Goal: Task Accomplishment & Management: Manage account settings

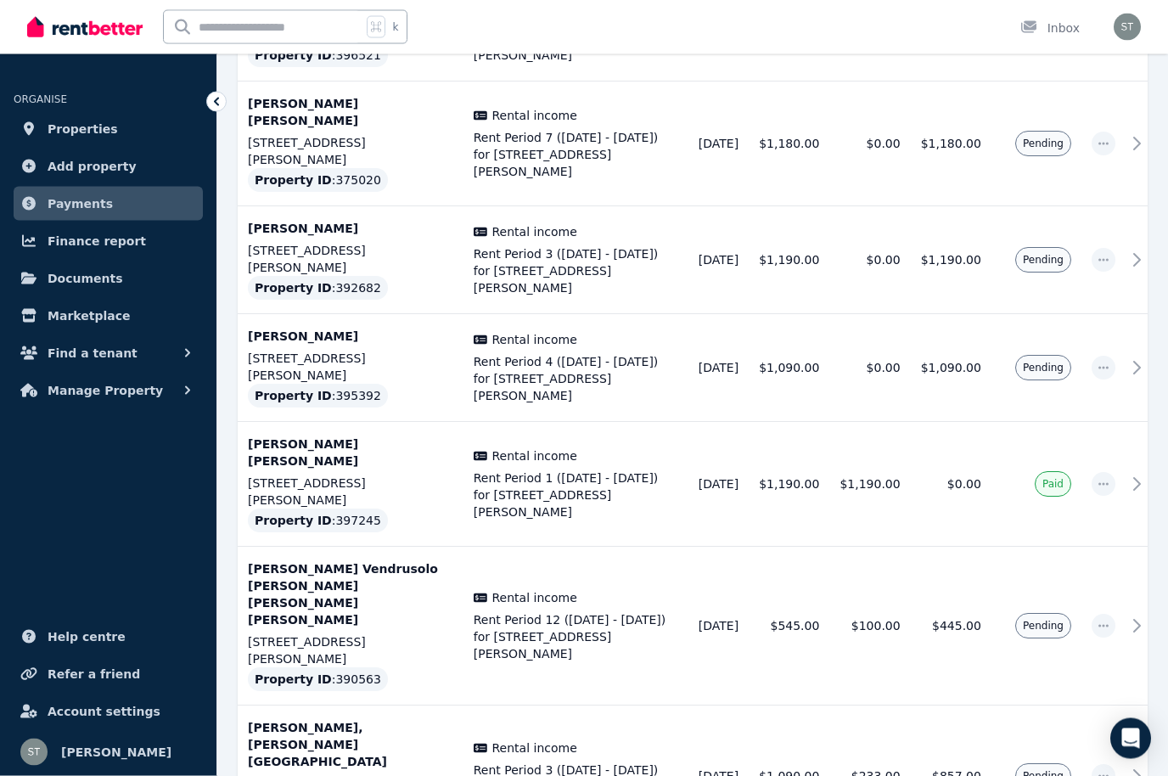
scroll to position [1345, 0]
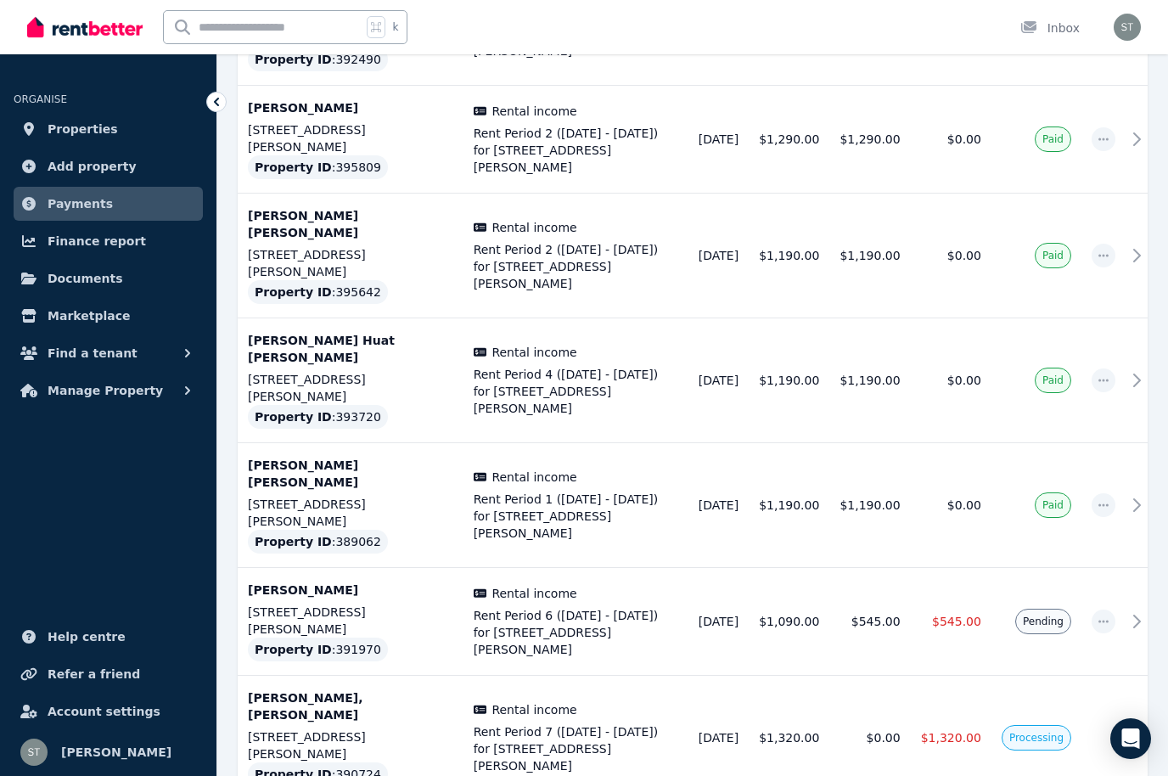
scroll to position [4768, 0]
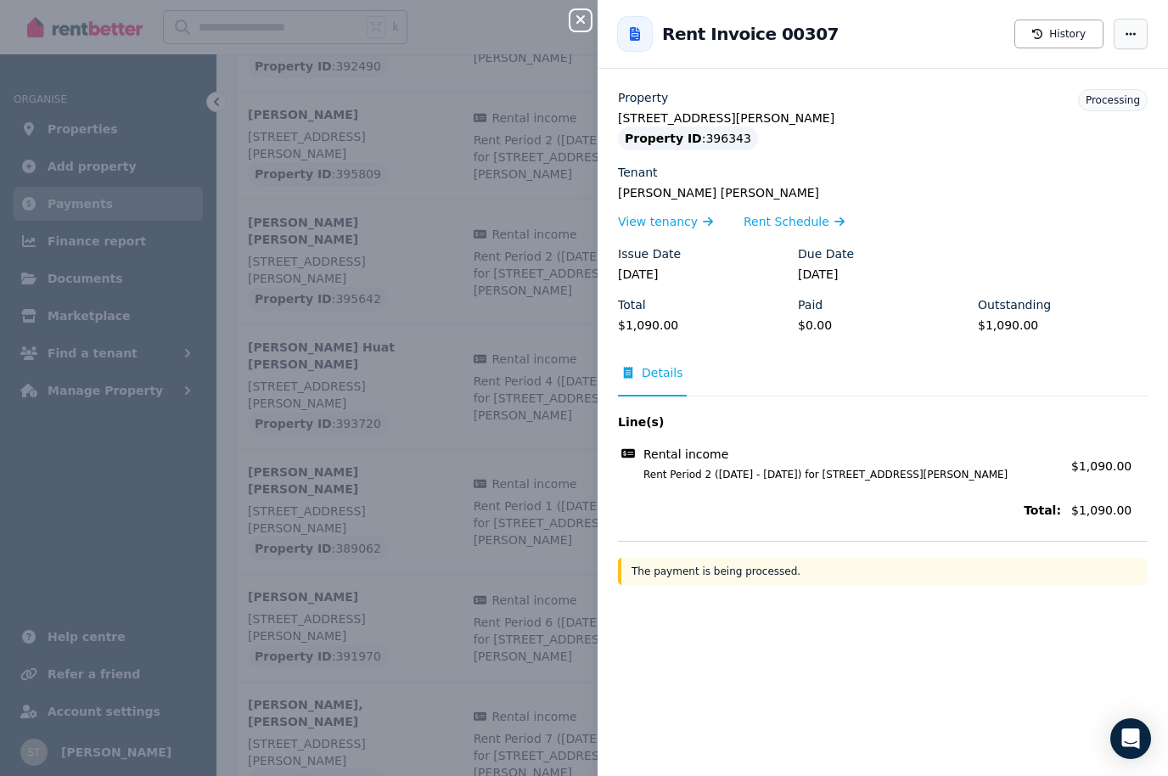
click at [1134, 23] on span "button" at bounding box center [1130, 34] width 34 height 31
click at [1130, 749] on icon "Open Intercom Messenger" at bounding box center [1130, 738] width 20 height 22
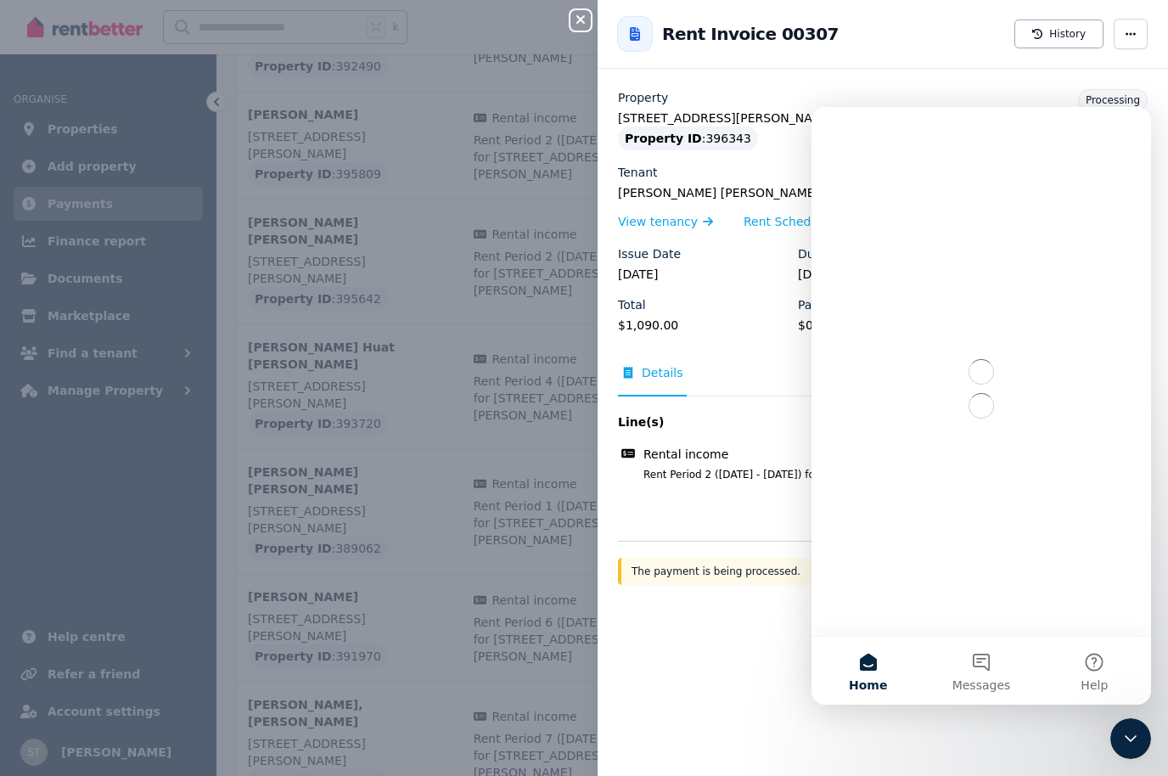
scroll to position [0, 0]
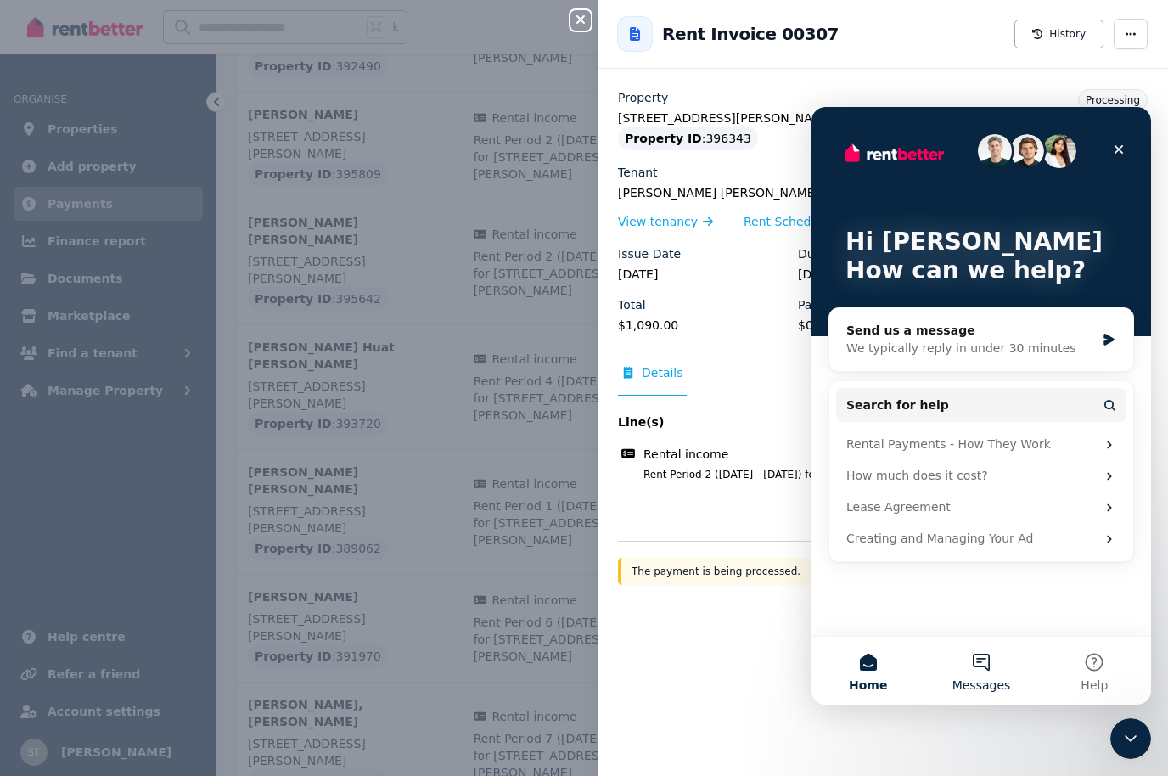
click at [976, 669] on button "Messages" at bounding box center [980, 670] width 113 height 68
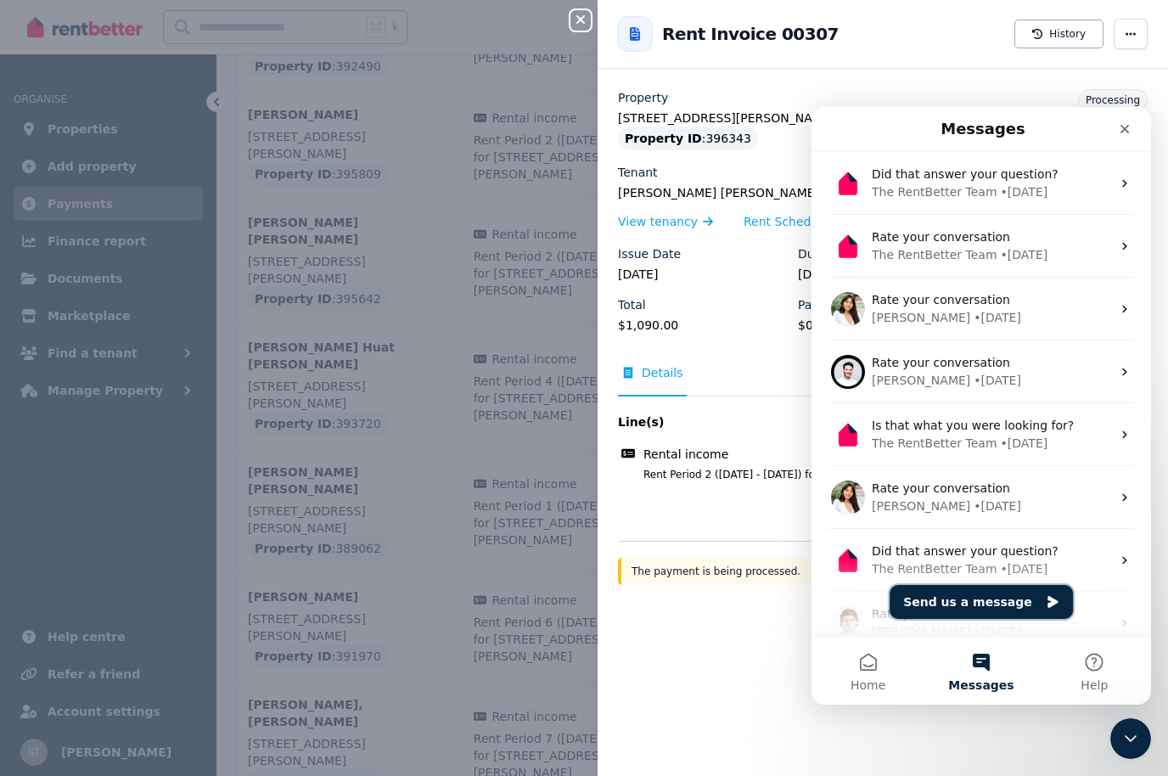
click at [985, 601] on button "Send us a message" at bounding box center [980, 602] width 183 height 34
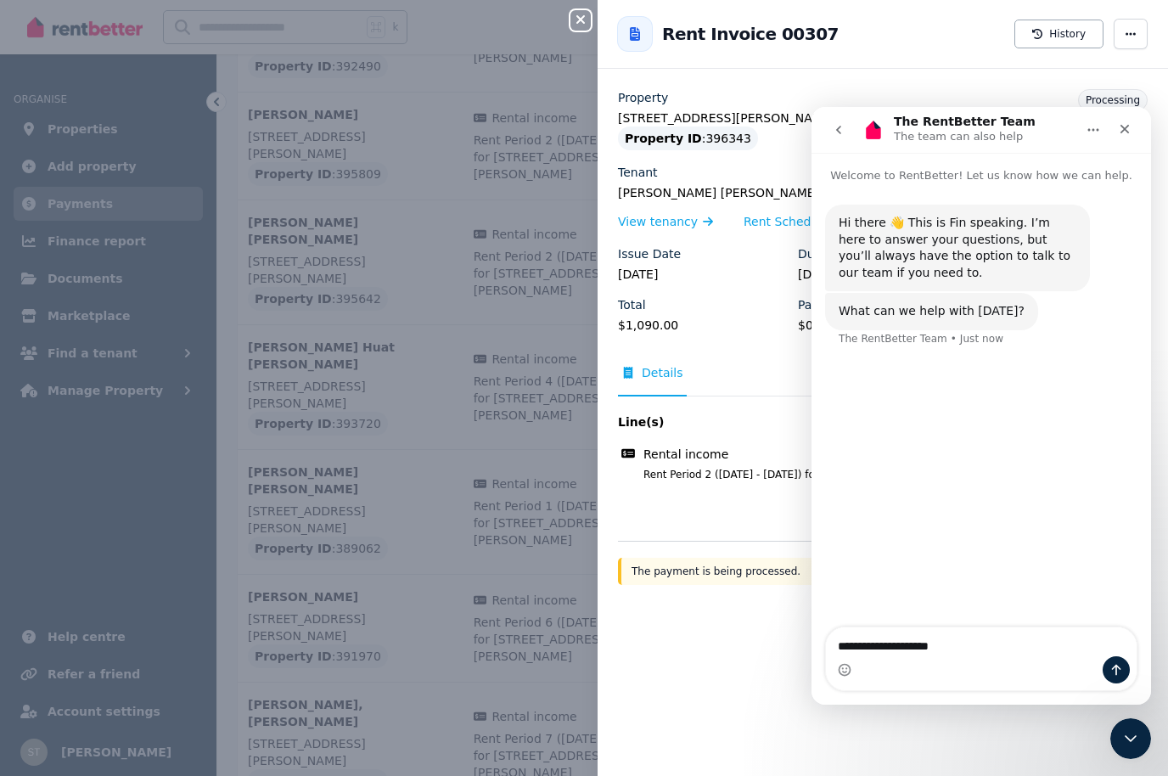
type textarea "**********"
click at [1127, 745] on icon "Close Intercom Messenger" at bounding box center [1130, 738] width 20 height 20
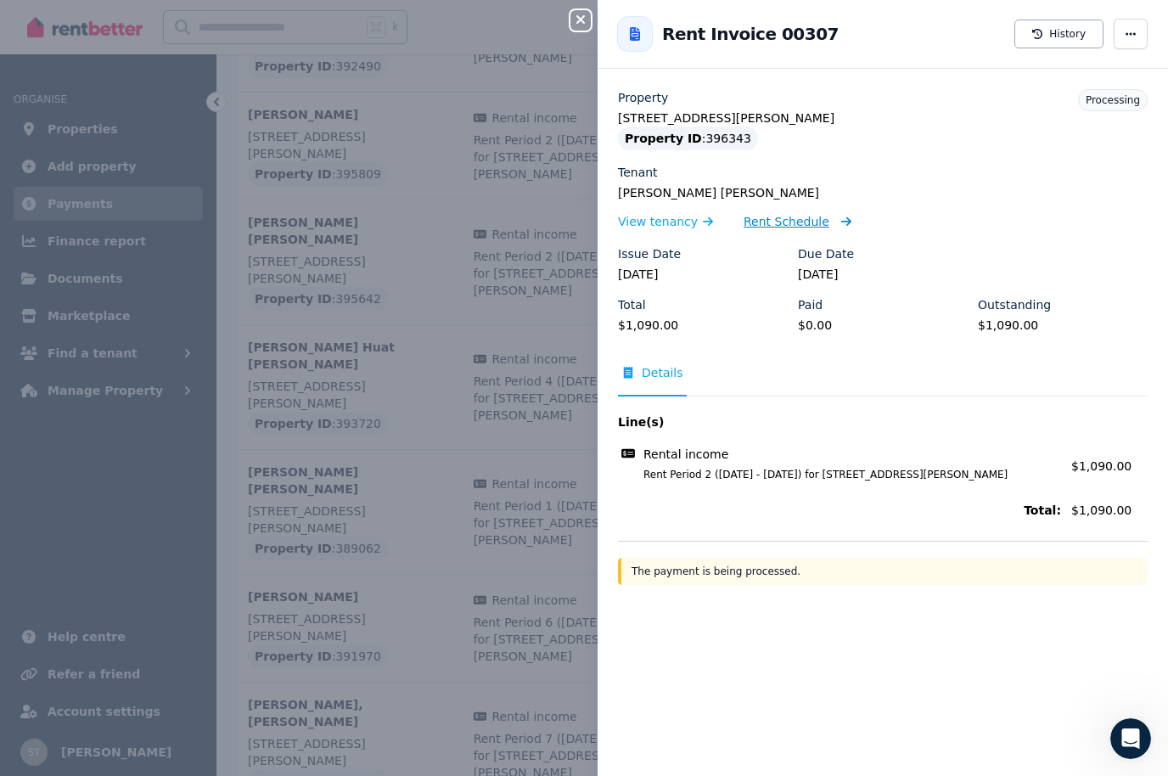
click at [797, 220] on span "Rent Schedule" at bounding box center [786, 221] width 86 height 17
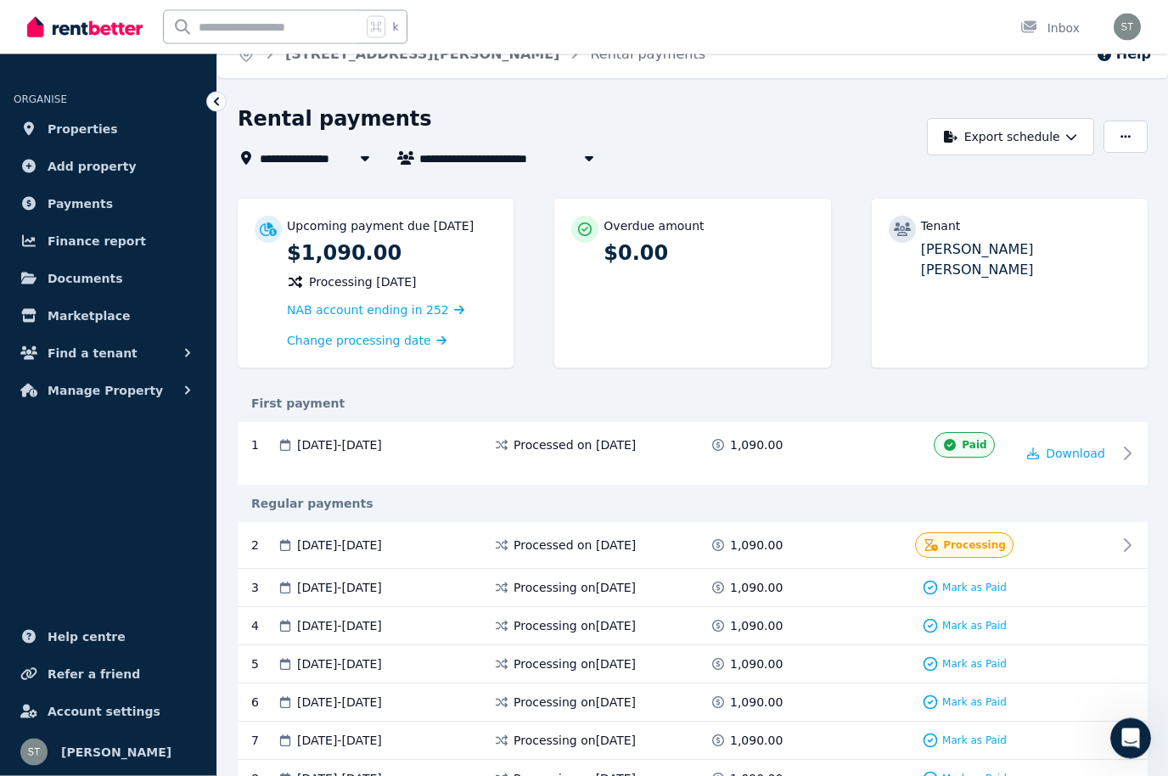
scroll to position [24, 0]
click at [809, 543] on span at bounding box center [849, 544] width 127 height 25
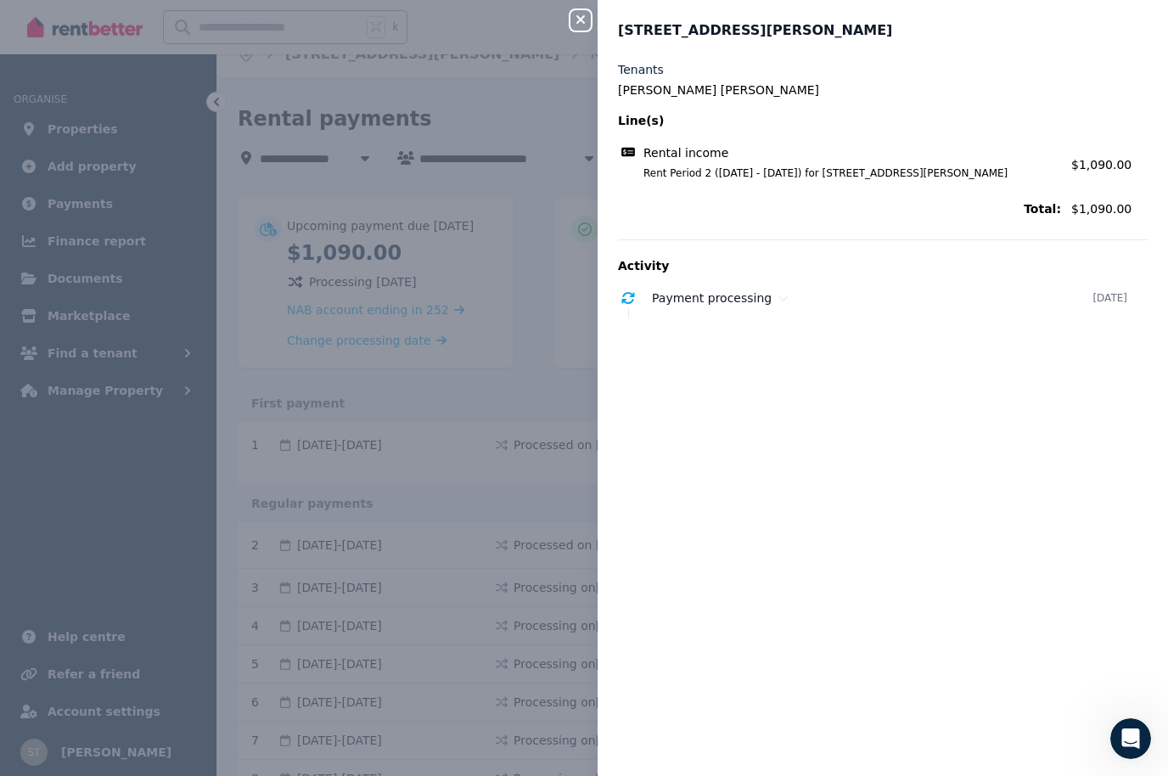
click at [584, 26] on icon "button" at bounding box center [580, 20] width 20 height 14
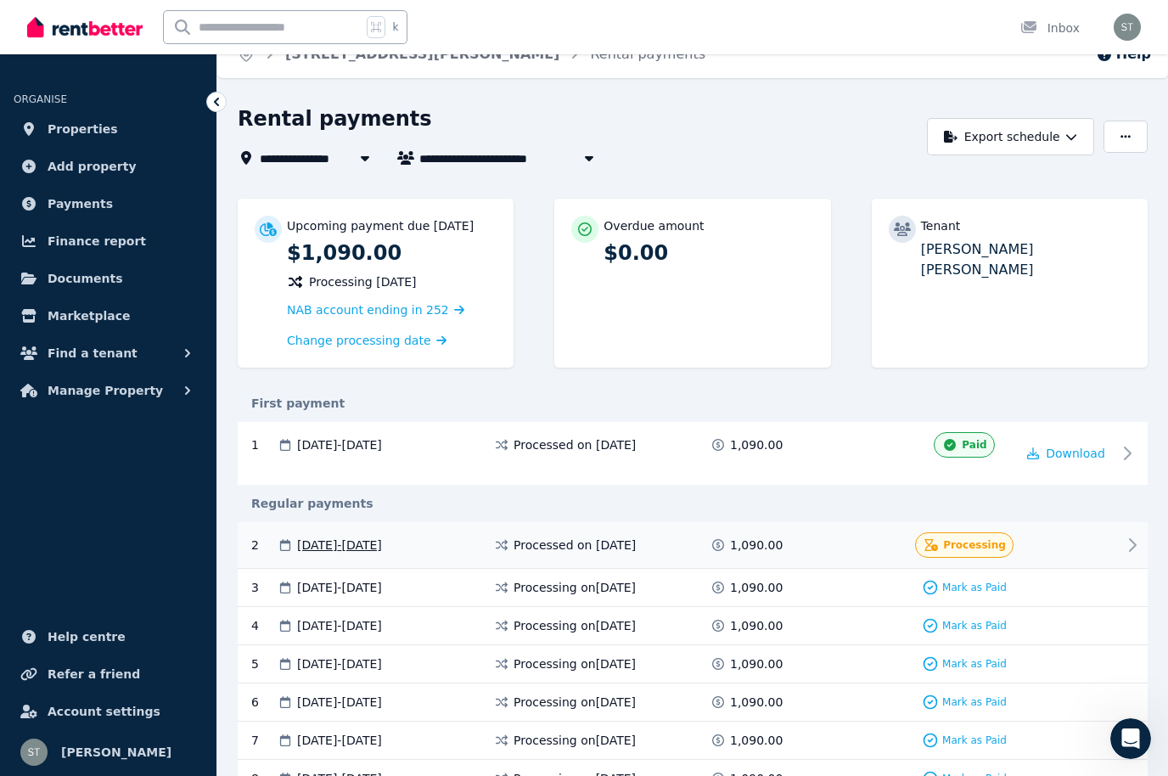
click at [1128, 541] on icon at bounding box center [1132, 545] width 20 height 20
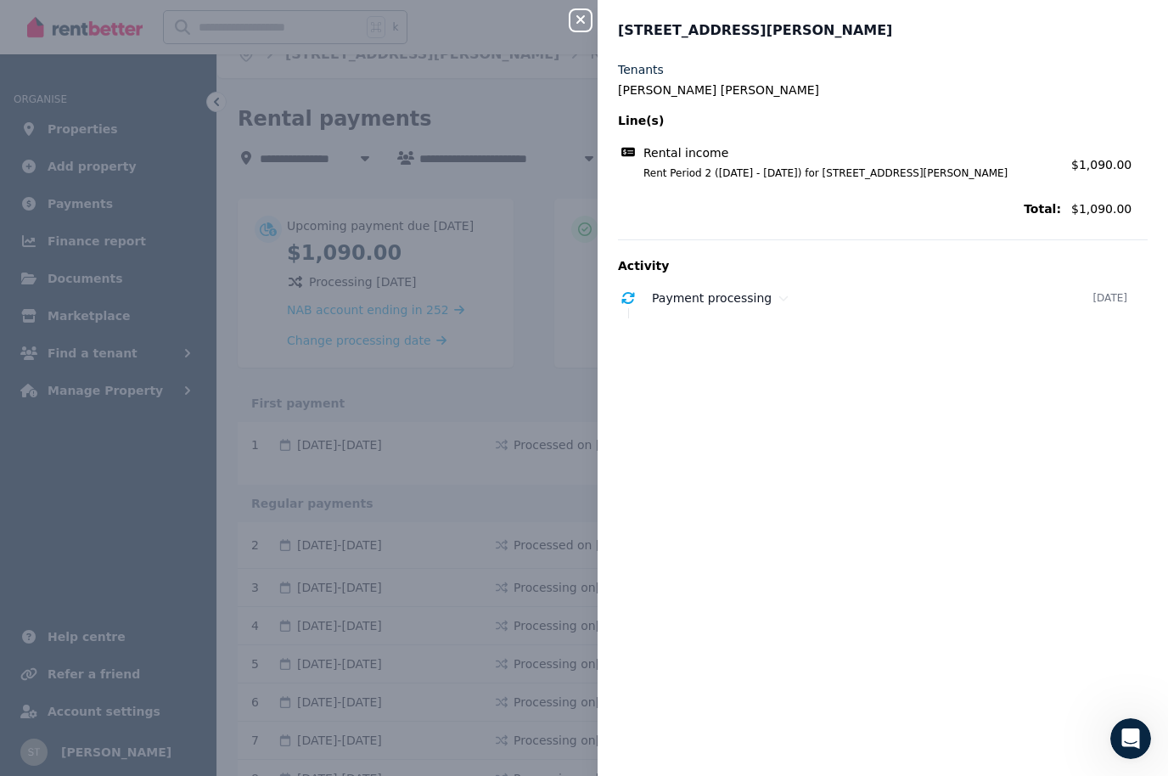
click at [702, 151] on span "Rental income" at bounding box center [685, 152] width 85 height 17
click at [652, 272] on p "Activity" at bounding box center [882, 265] width 529 height 17
click at [700, 300] on span "Payment processing" at bounding box center [712, 298] width 120 height 14
click at [839, 512] on div "Tenants [PERSON_NAME] [PERSON_NAME] Line(s) Rental income Rent Period 2 ([DATE]…" at bounding box center [882, 408] width 570 height 694
click at [588, 20] on icon "button" at bounding box center [580, 20] width 20 height 14
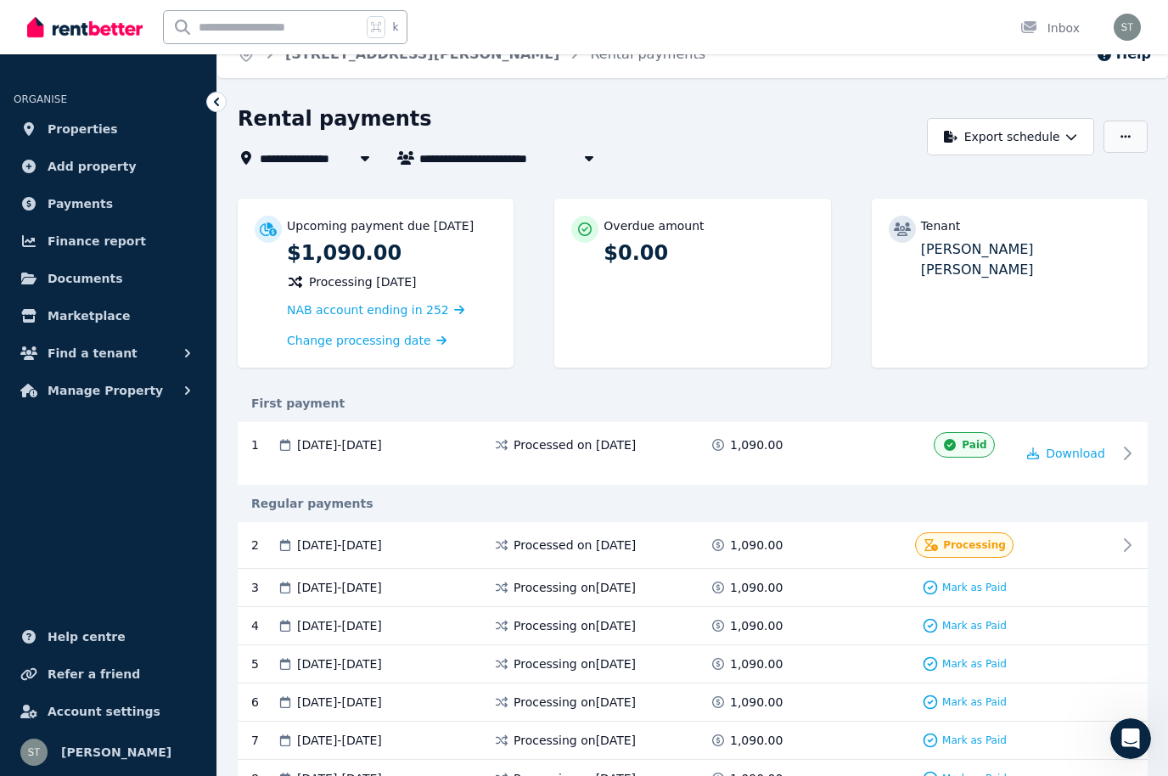
click at [1137, 120] on button "button" at bounding box center [1125, 136] width 44 height 32
click at [1074, 449] on span "Download" at bounding box center [1074, 453] width 59 height 14
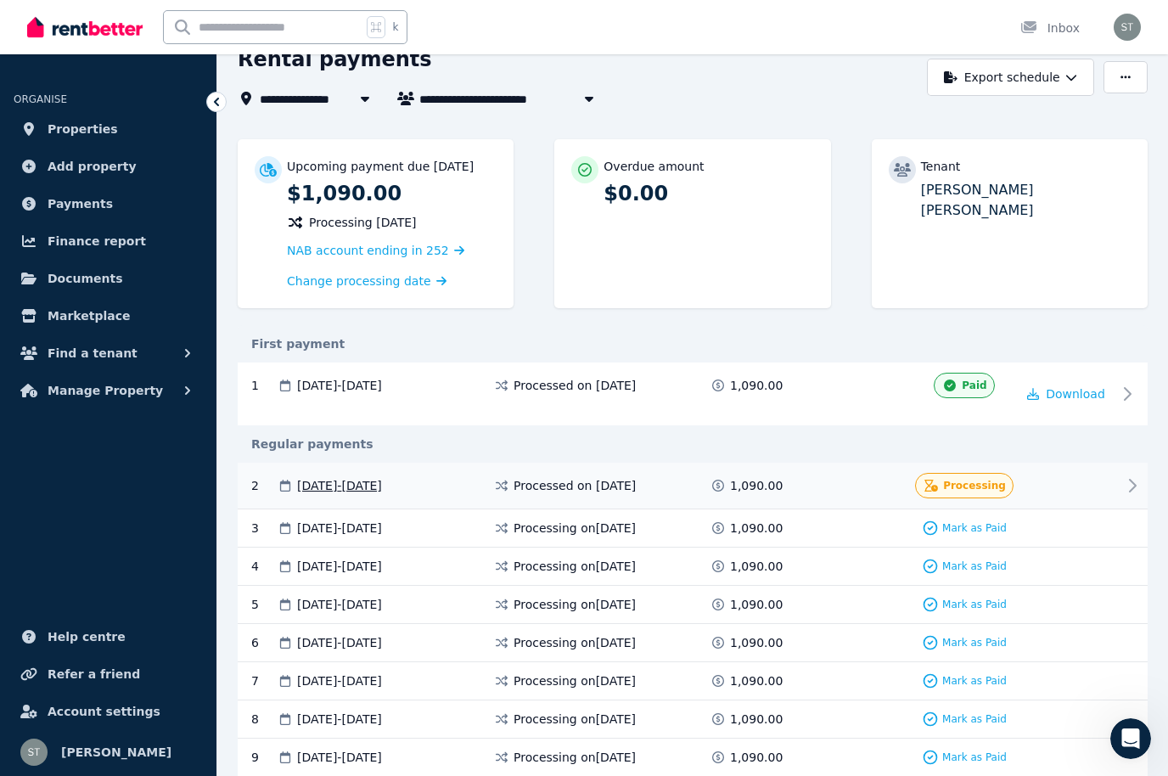
click at [1116, 489] on div at bounding box center [1066, 485] width 102 height 25
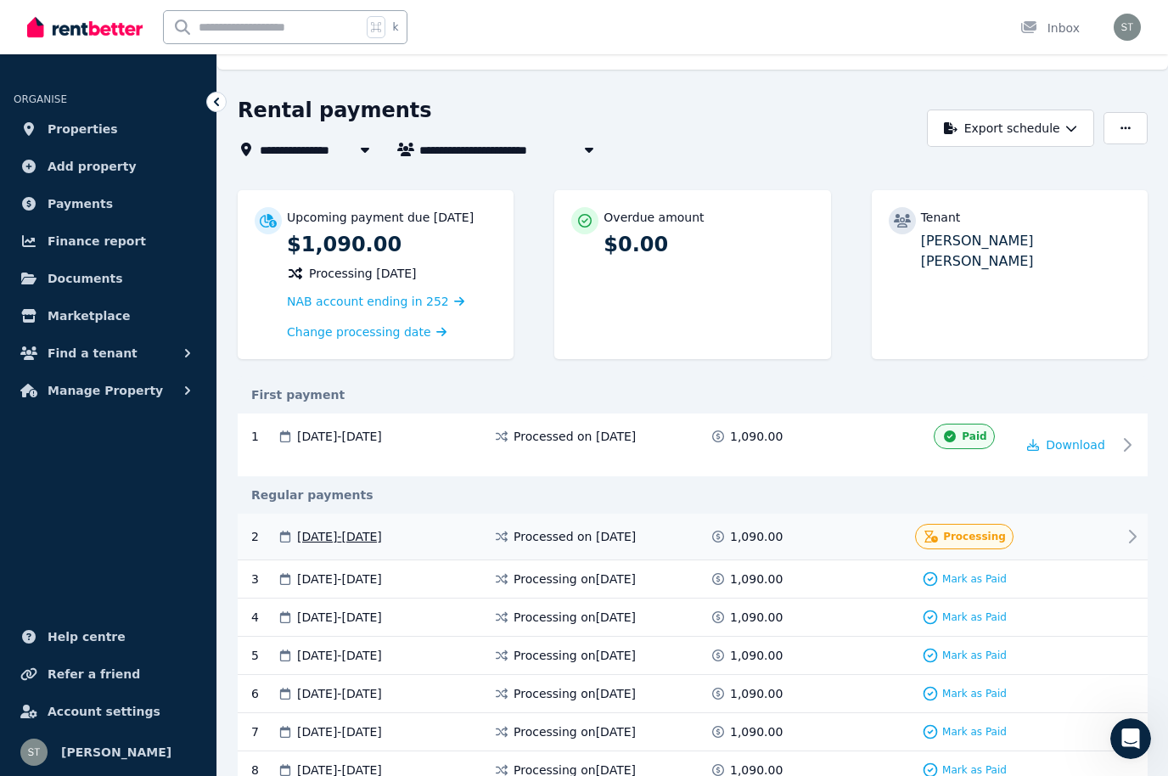
scroll to position [31, 0]
click at [87, 202] on span "Payments" at bounding box center [80, 203] width 65 height 20
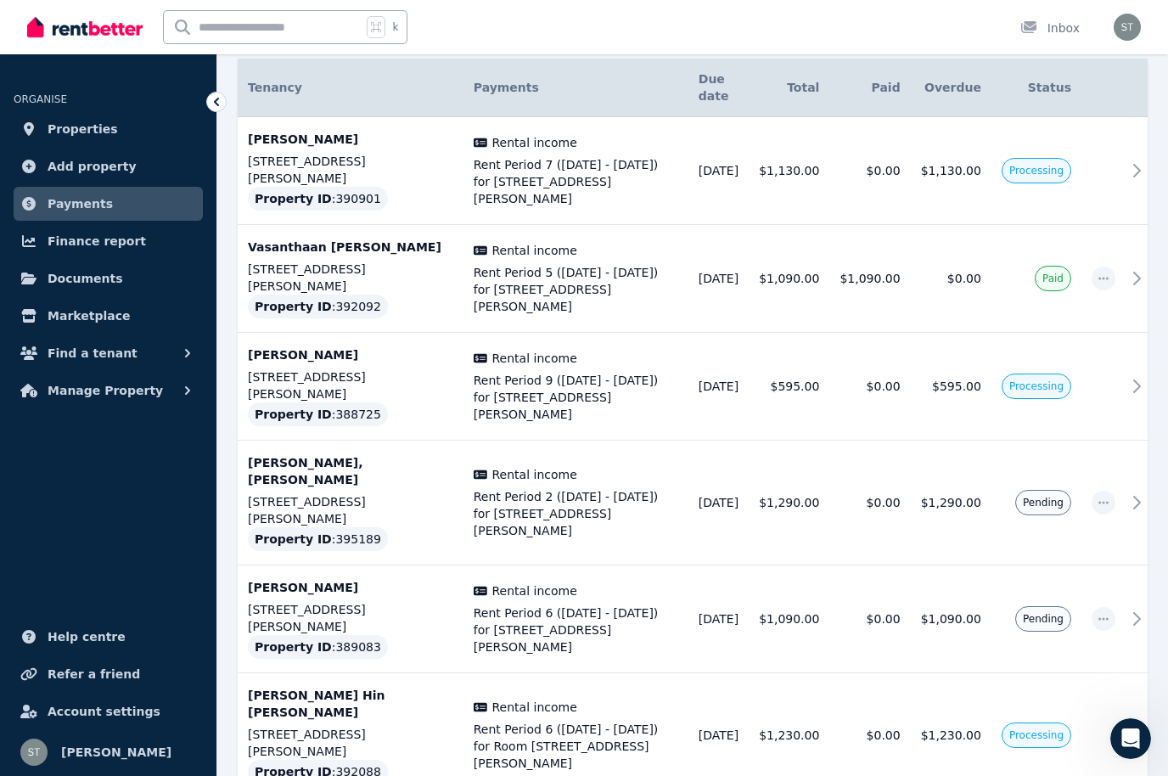
scroll to position [317, 0]
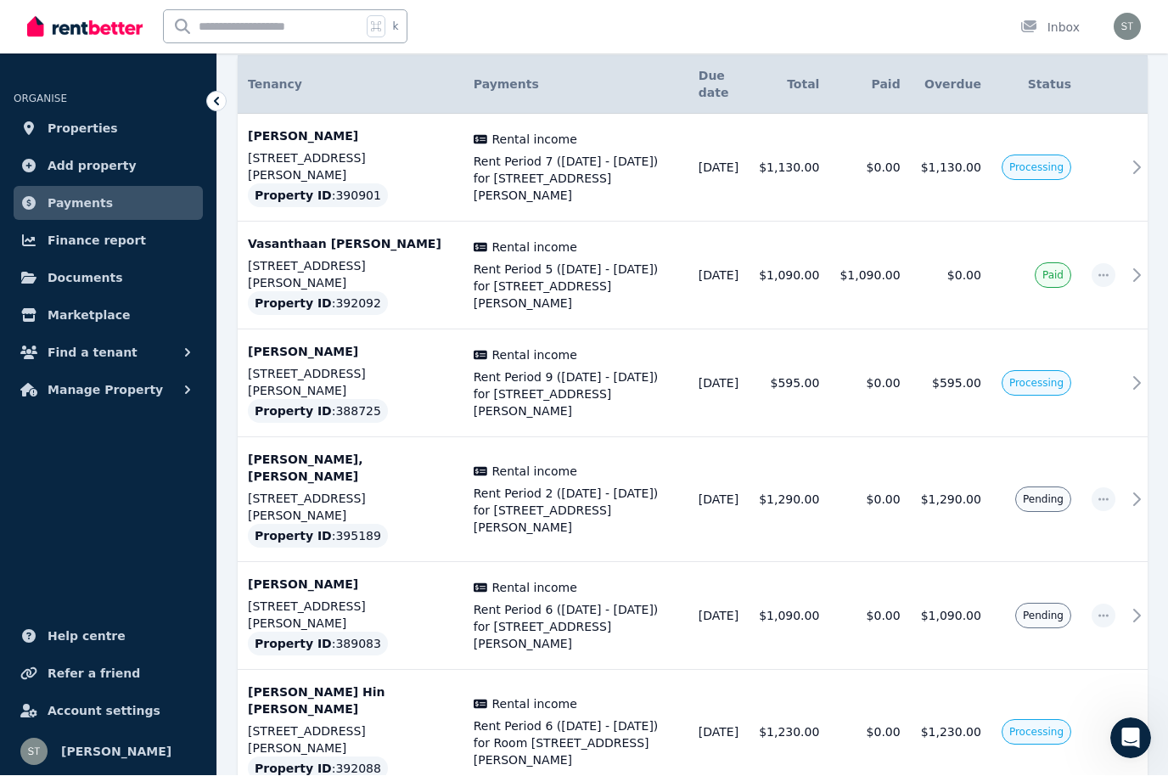
click at [1125, 731] on icon "Open Intercom Messenger" at bounding box center [1131, 738] width 28 height 28
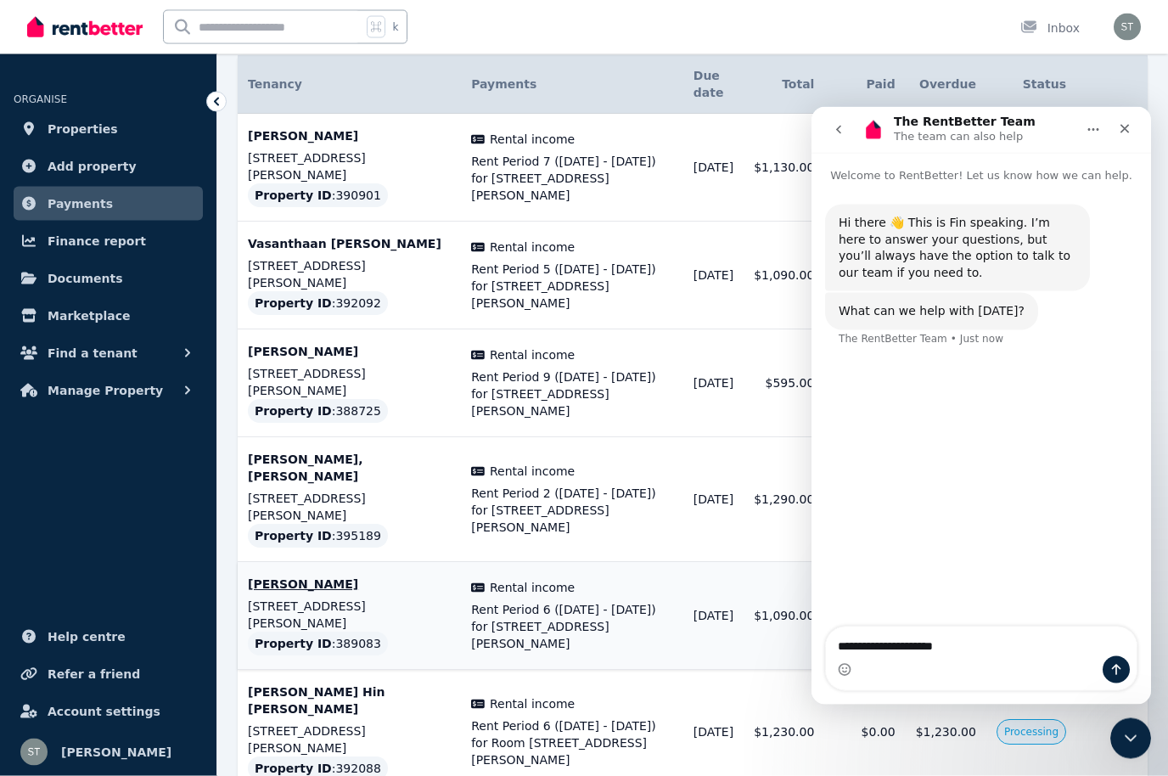
click at [700, 563] on td "[DATE]" at bounding box center [713, 617] width 60 height 108
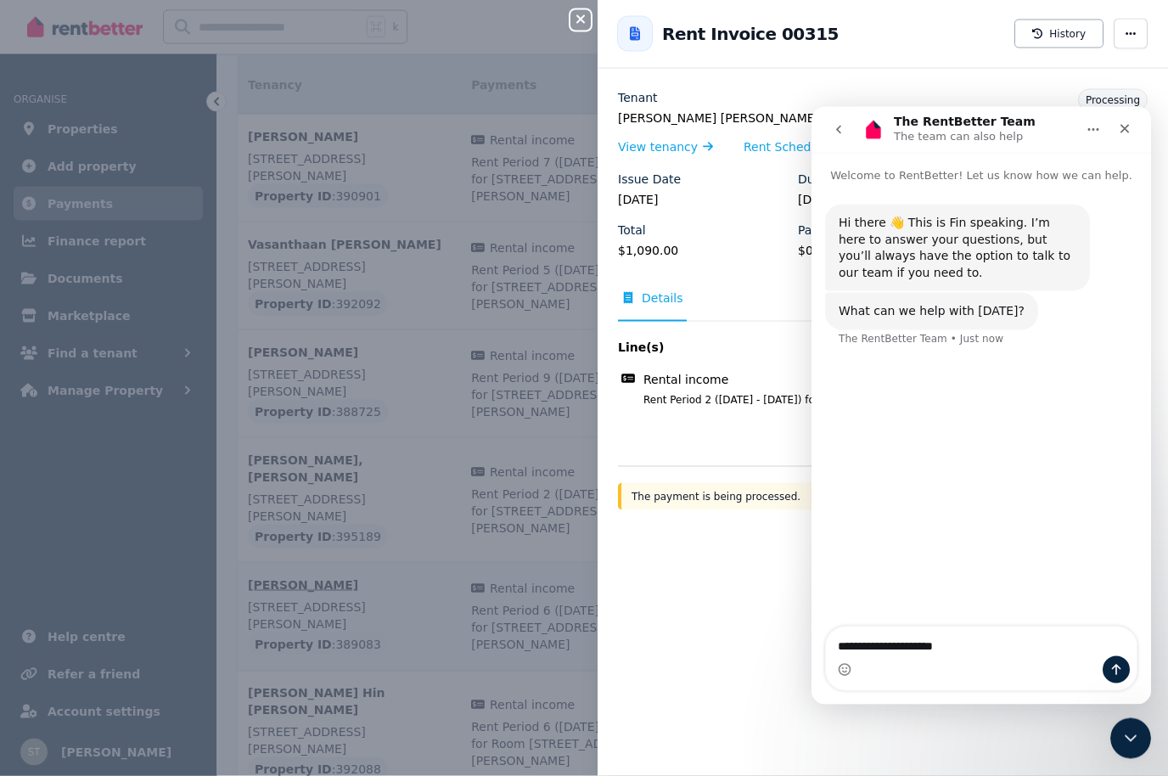
scroll to position [318, 0]
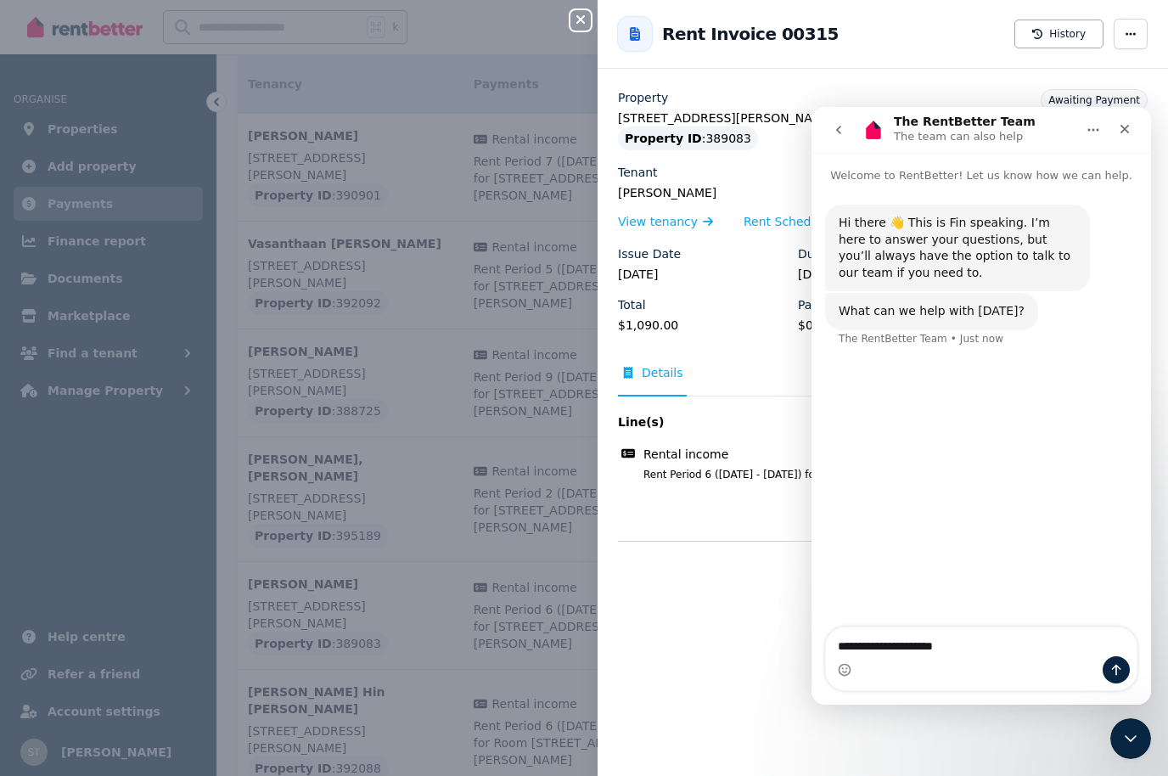
click at [590, 15] on icon "button" at bounding box center [580, 20] width 20 height 14
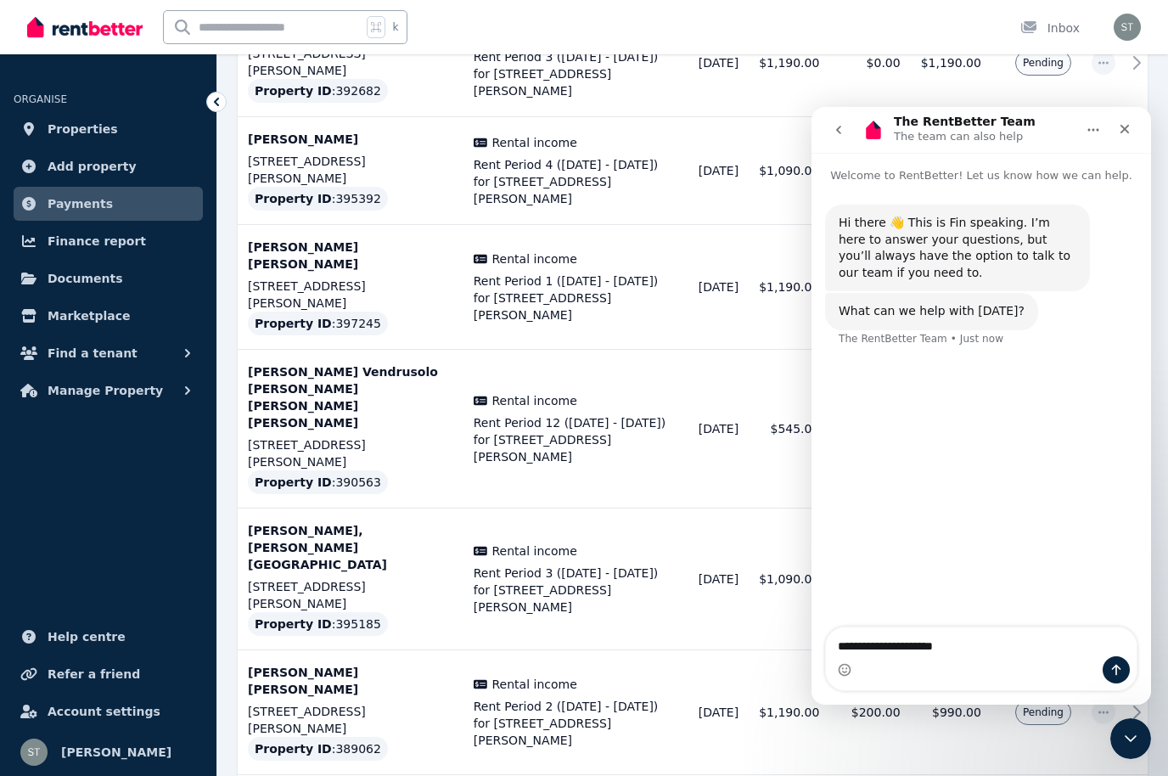
scroll to position [1345, 0]
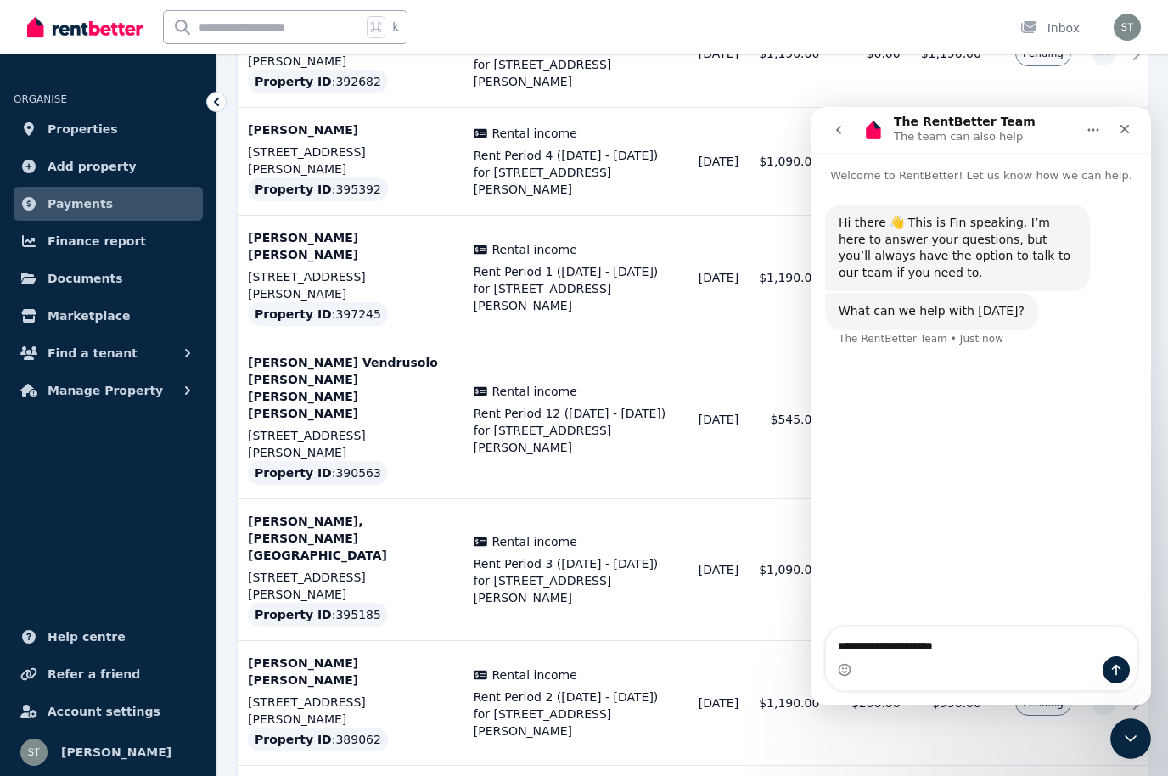
click at [1122, 734] on icon "Close Intercom Messenger" at bounding box center [1130, 738] width 20 height 20
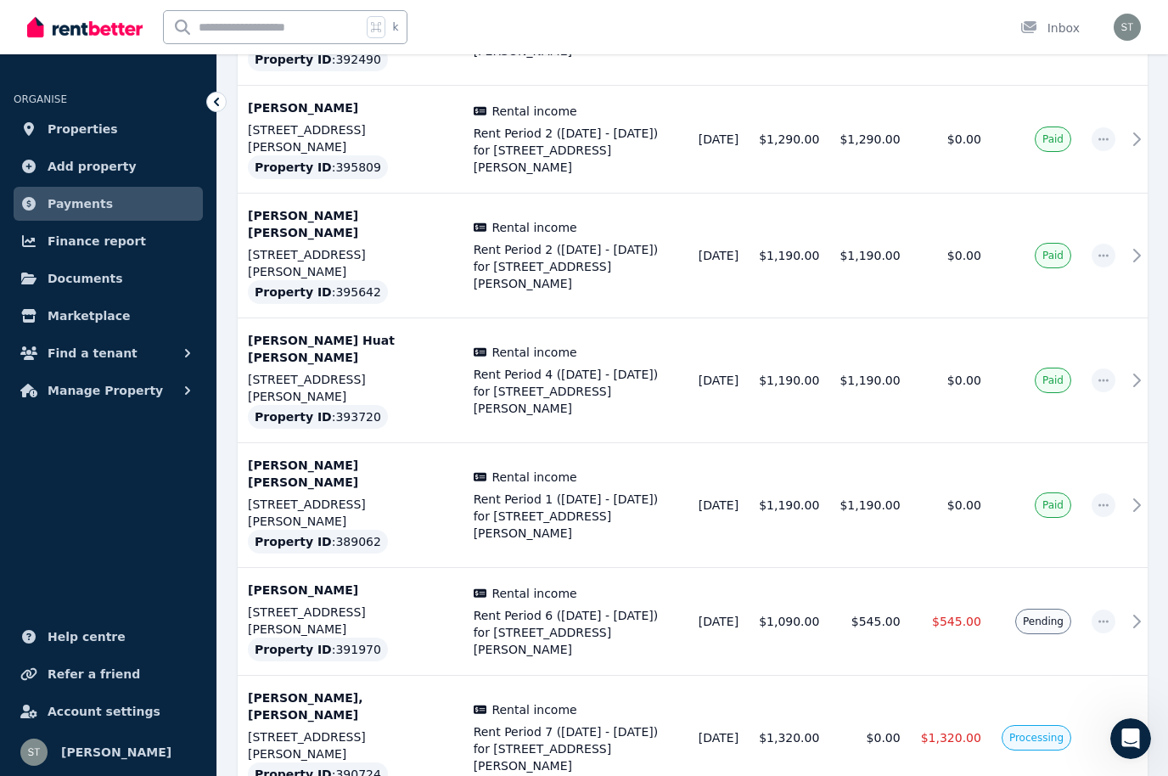
scroll to position [4768, 0]
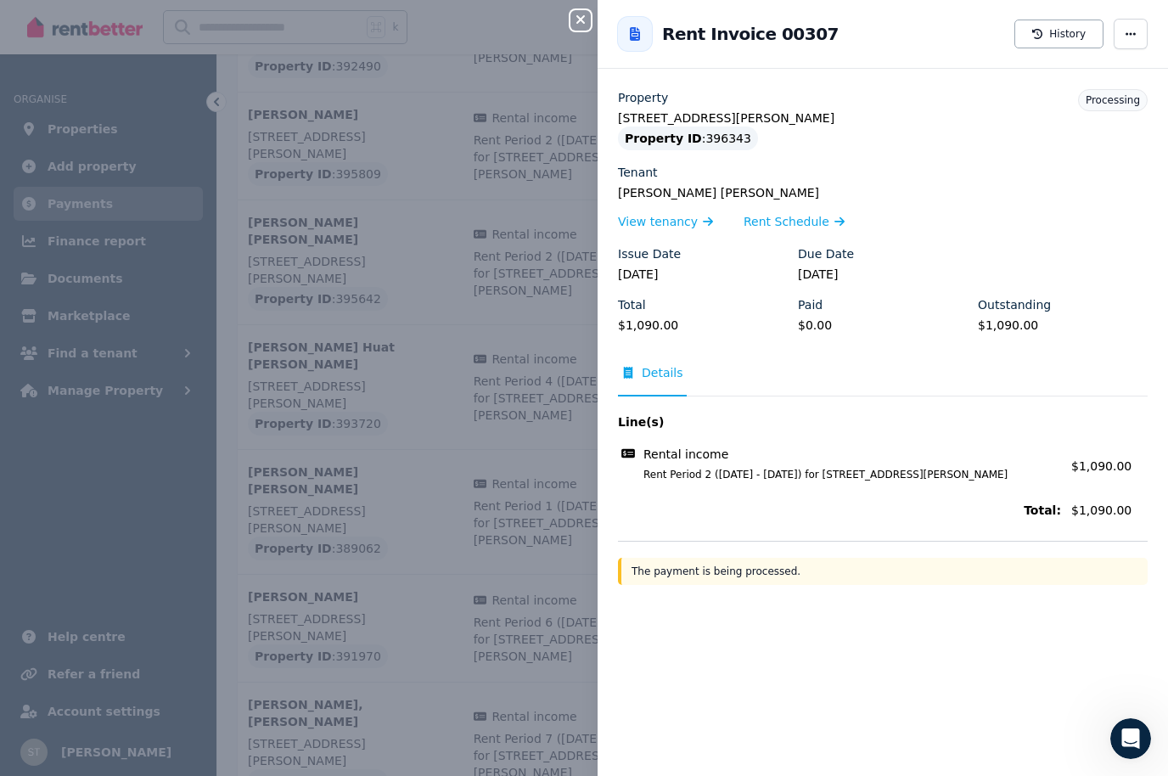
click at [804, 473] on span "Rent Period 2 ([DATE] - [DATE]) for [STREET_ADDRESS][PERSON_NAME]" at bounding box center [842, 475] width 438 height 14
click at [1121, 497] on div "Total: $1,090.00" at bounding box center [882, 509] width 529 height 27
click at [867, 595] on div "Property [STREET_ADDRESS][PERSON_NAME] Property ID : 396343 Tenant [PERSON_NAME…" at bounding box center [882, 345] width 570 height 553
click at [663, 377] on span "Details" at bounding box center [662, 372] width 42 height 17
click at [672, 379] on span "Details" at bounding box center [662, 372] width 42 height 17
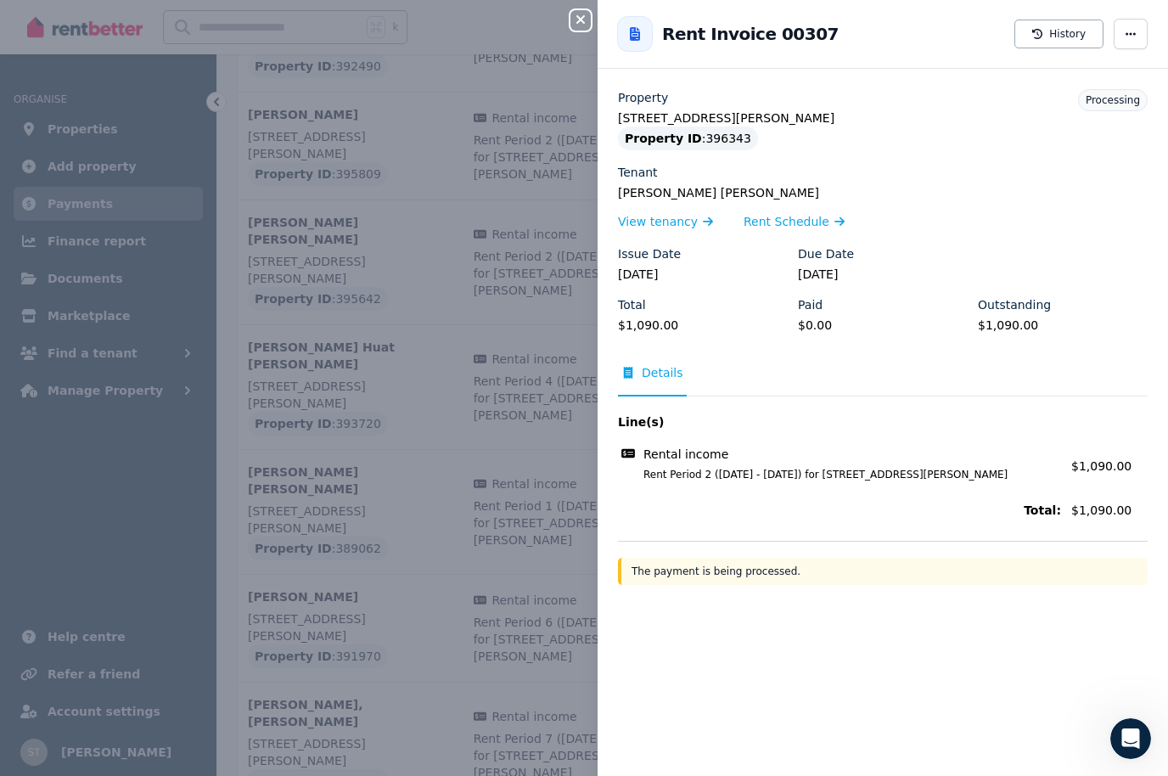
click at [662, 371] on span "Details" at bounding box center [662, 372] width 42 height 17
click at [675, 436] on div "Line(s) Rental income Rent Period 2 ([DATE] - [DATE]) for [STREET_ADDRESS][GEOG…" at bounding box center [882, 468] width 529 height 110
click at [1127, 92] on div "Processing" at bounding box center [1113, 100] width 70 height 22
click at [1142, 33] on span "button" at bounding box center [1130, 34] width 34 height 31
click at [1070, 31] on button "History" at bounding box center [1058, 34] width 89 height 29
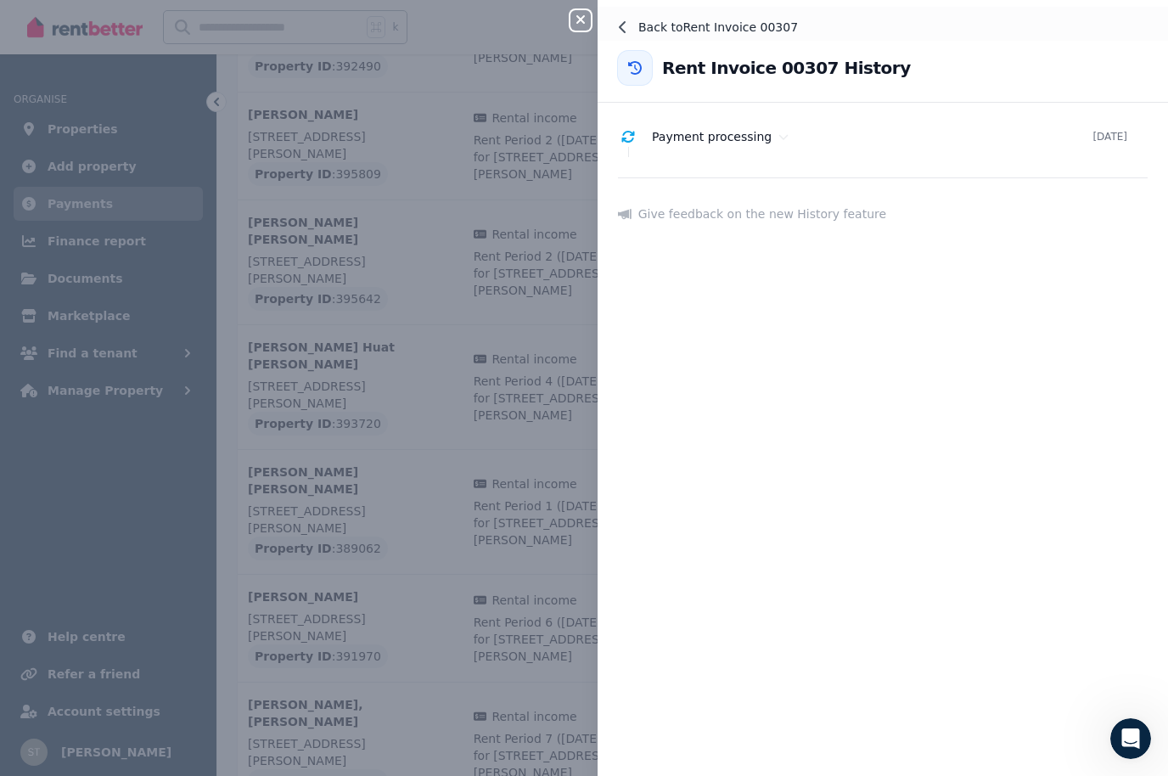
click at [626, 24] on icon at bounding box center [623, 27] width 14 height 14
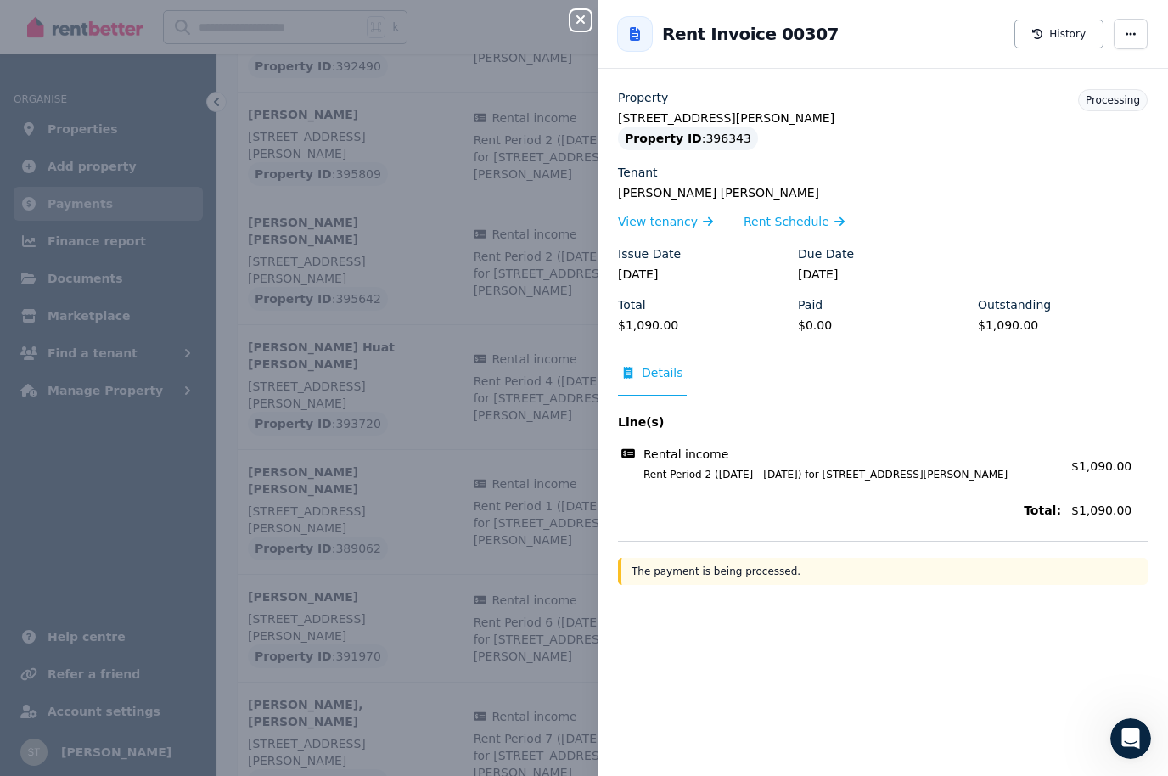
click at [1131, 736] on icon "Open Intercom Messenger" at bounding box center [1130, 738] width 12 height 14
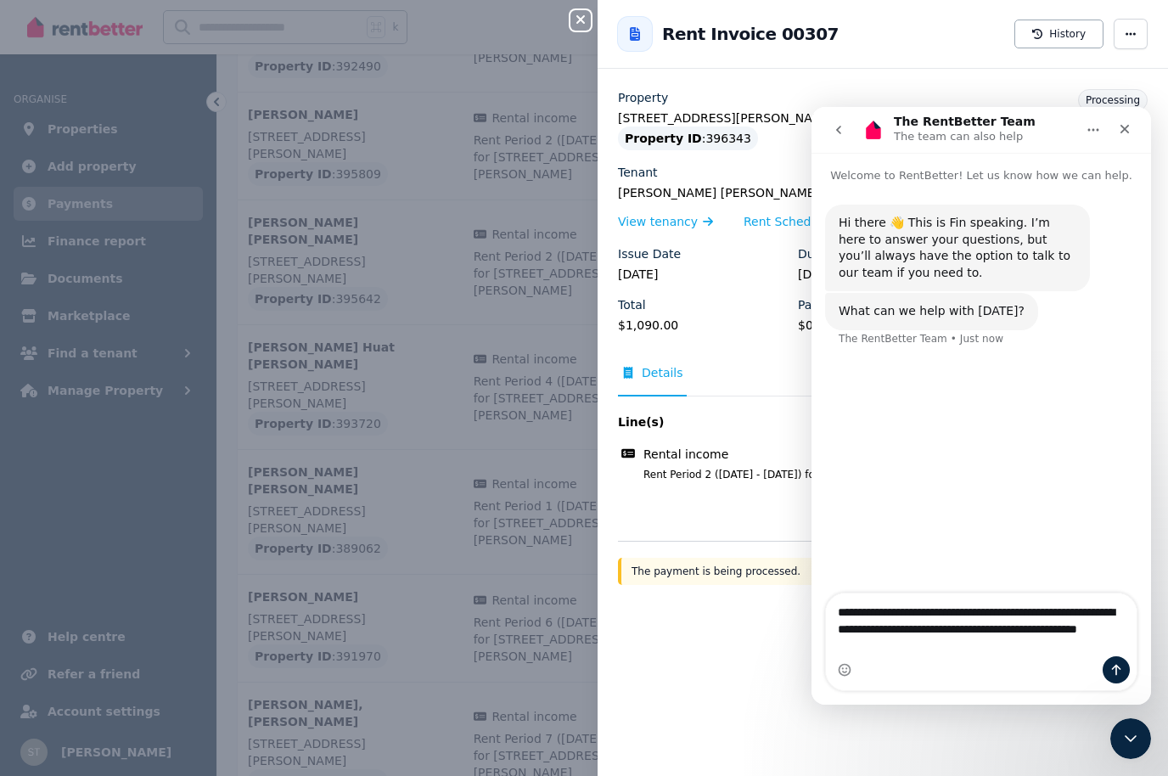
type textarea "**********"
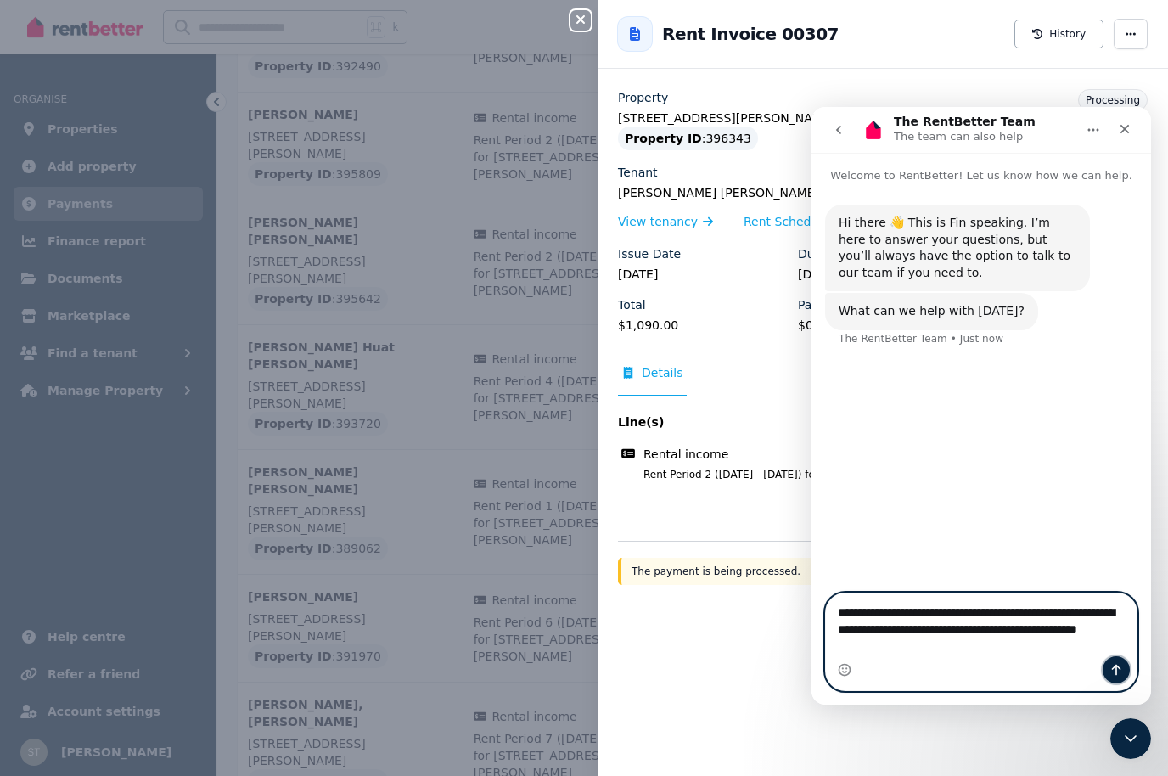
click at [1123, 669] on button "Send a message…" at bounding box center [1115, 669] width 27 height 27
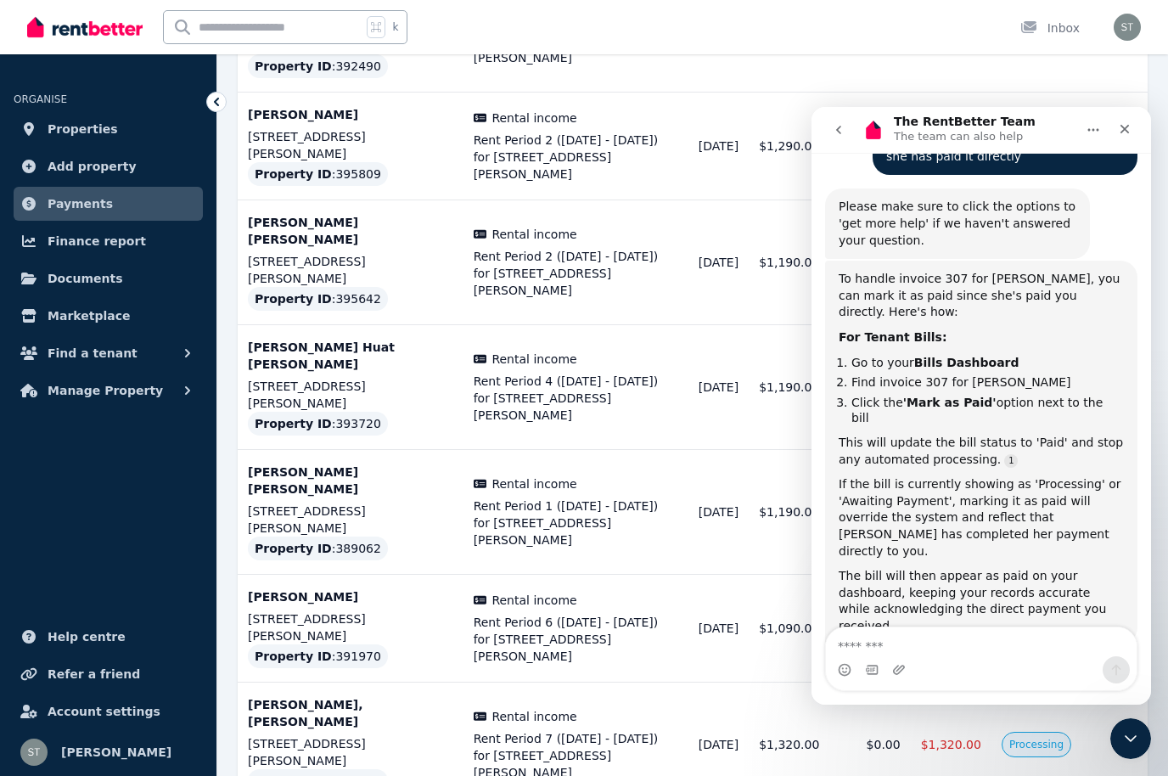
click at [974, 356] on b "Bills Dashboard" at bounding box center [966, 363] width 105 height 14
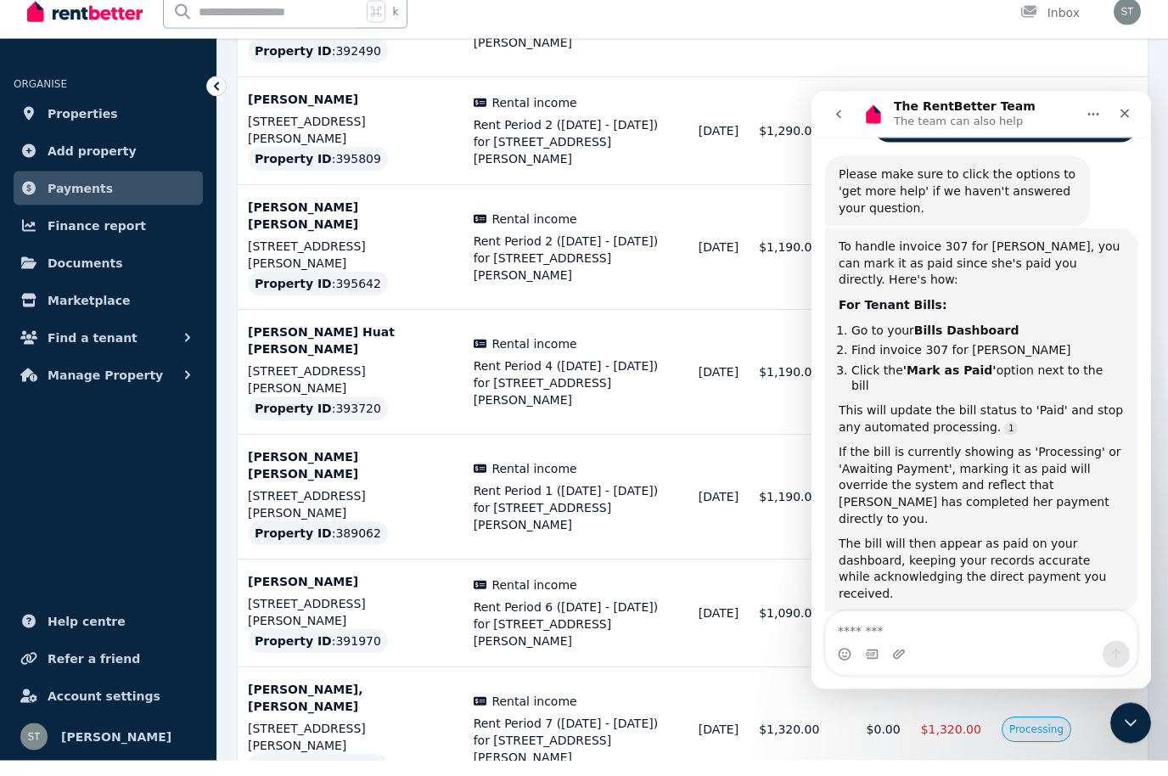
scroll to position [270, 0]
click at [958, 322] on b "Bills Dashboard" at bounding box center [966, 329] width 105 height 14
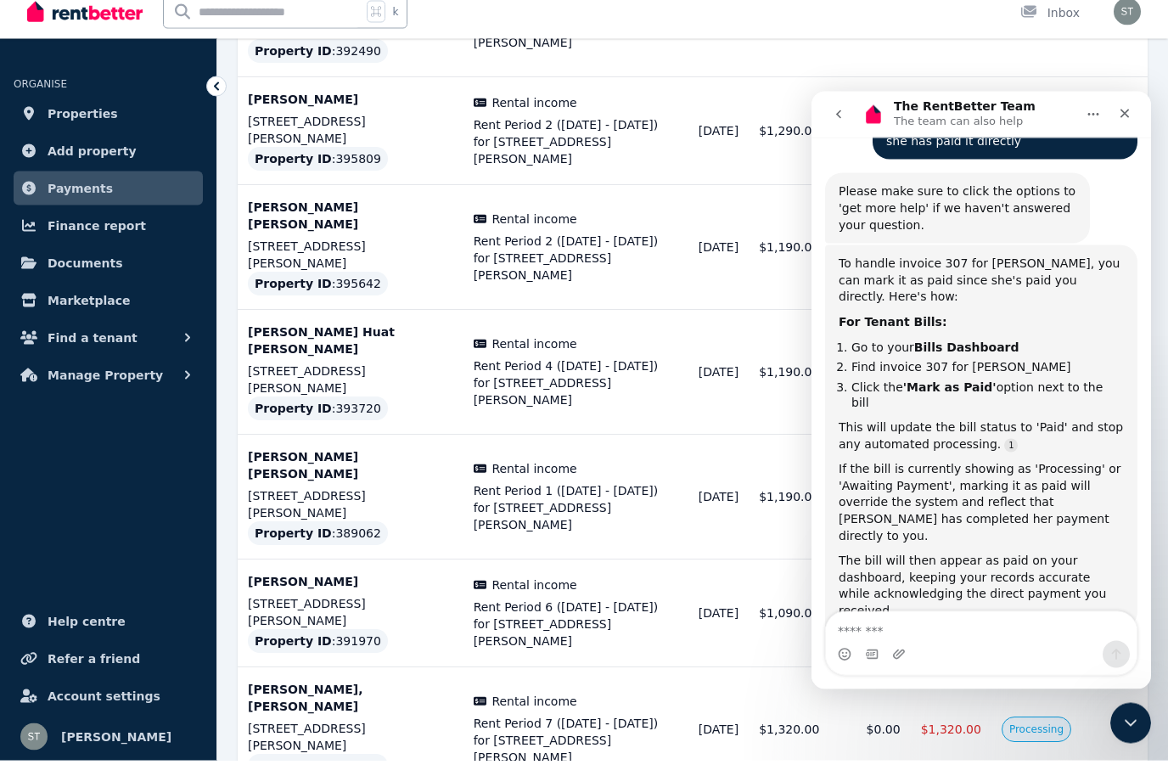
scroll to position [4768, 0]
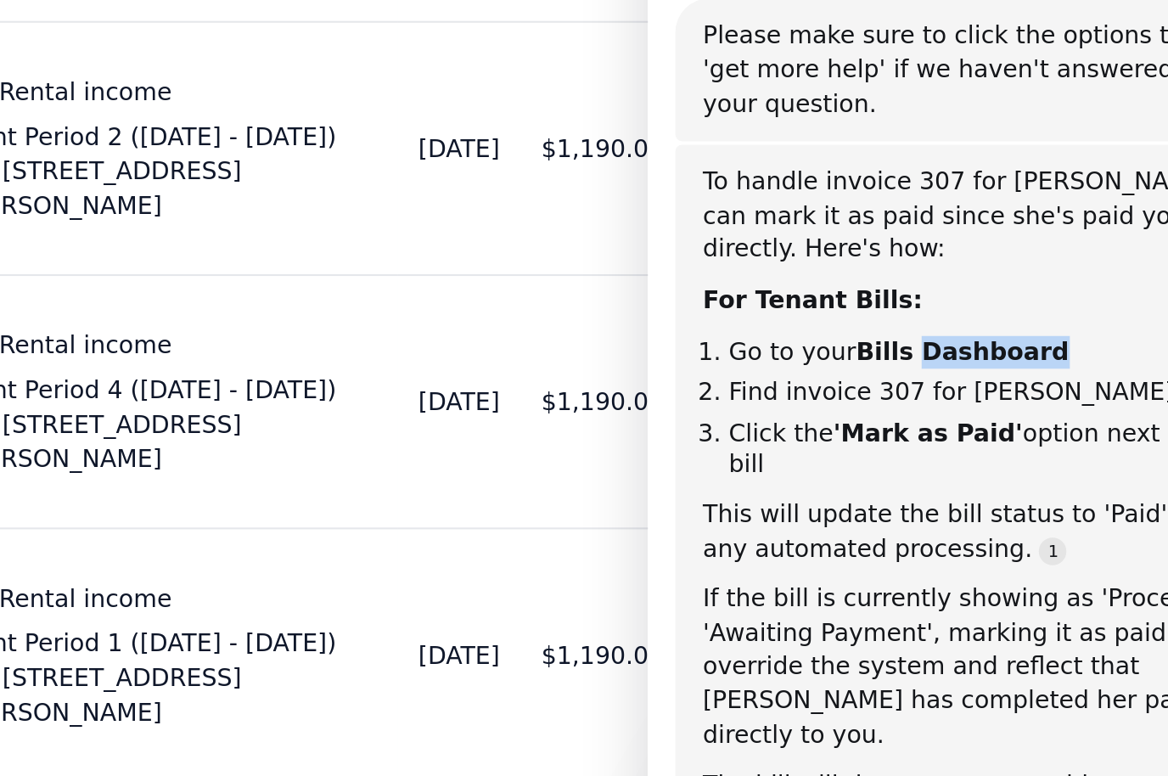
click at [879, 121] on li "Click the 'Mark as Paid' option next to the bill" at bounding box center [823, 136] width 272 height 31
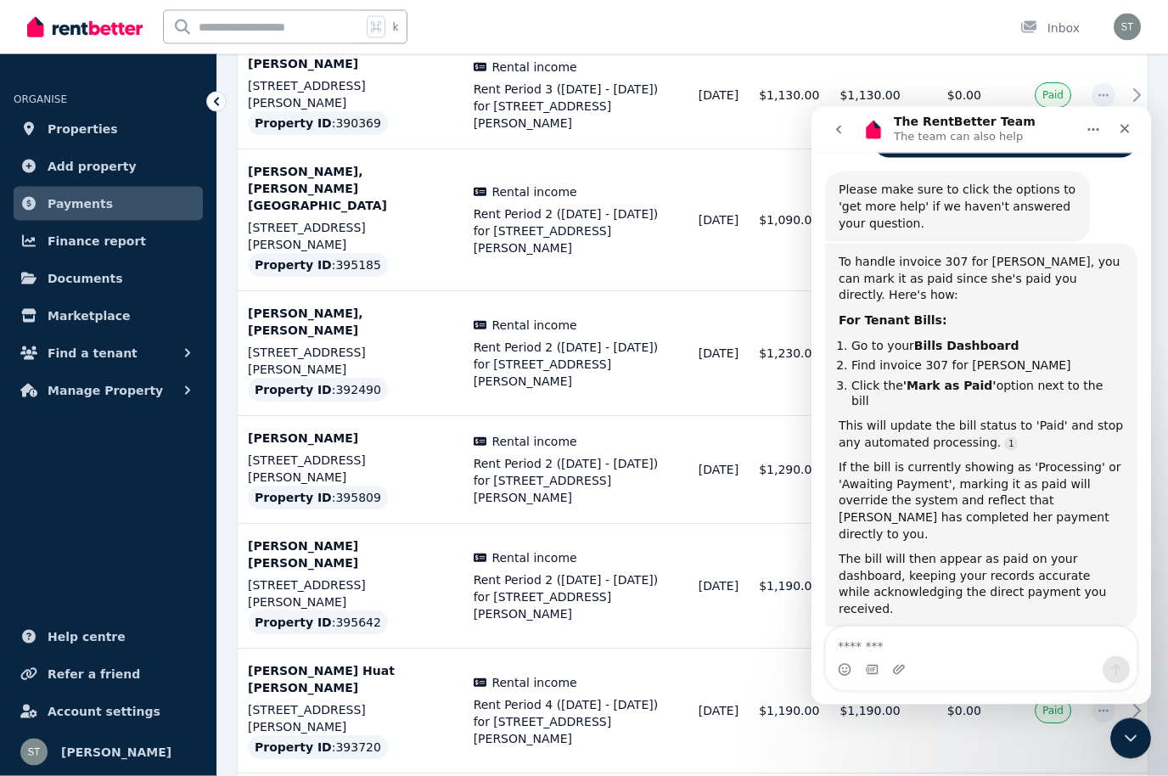
scroll to position [4452, 0]
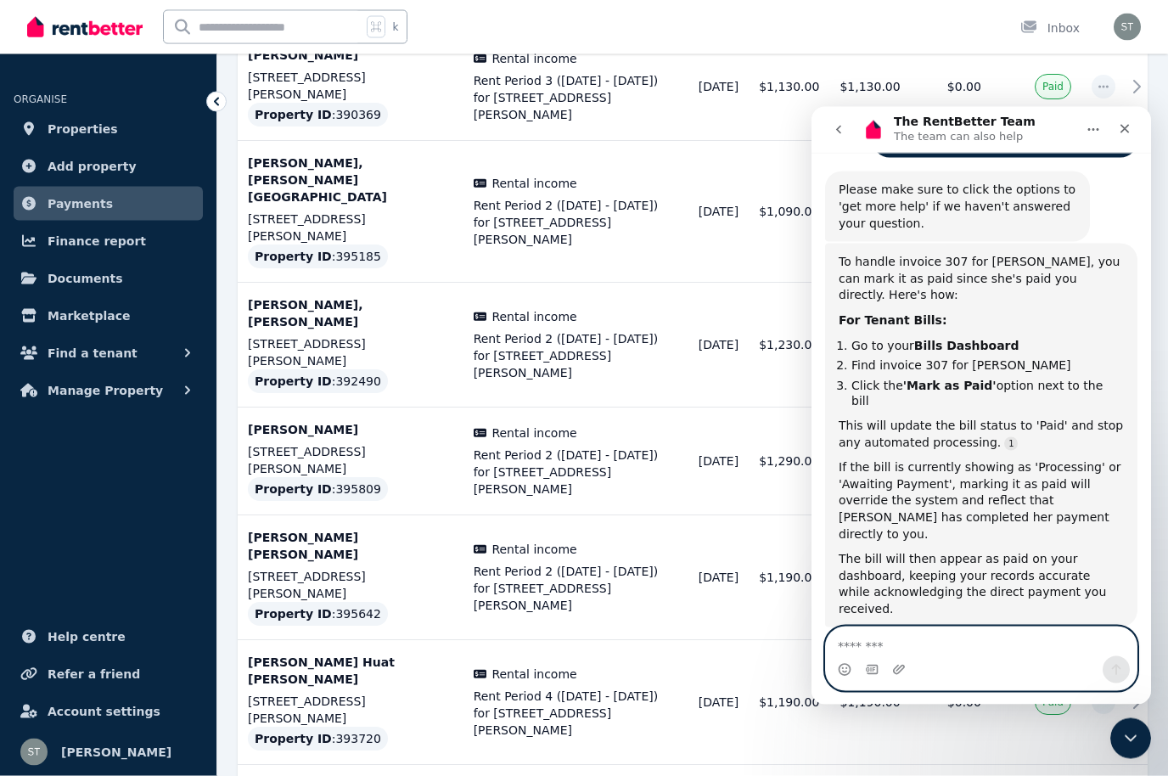
click at [974, 647] on textarea "Message…" at bounding box center [981, 640] width 311 height 29
type textarea "**********"
click at [1111, 662] on button "Send a message…" at bounding box center [1115, 669] width 27 height 27
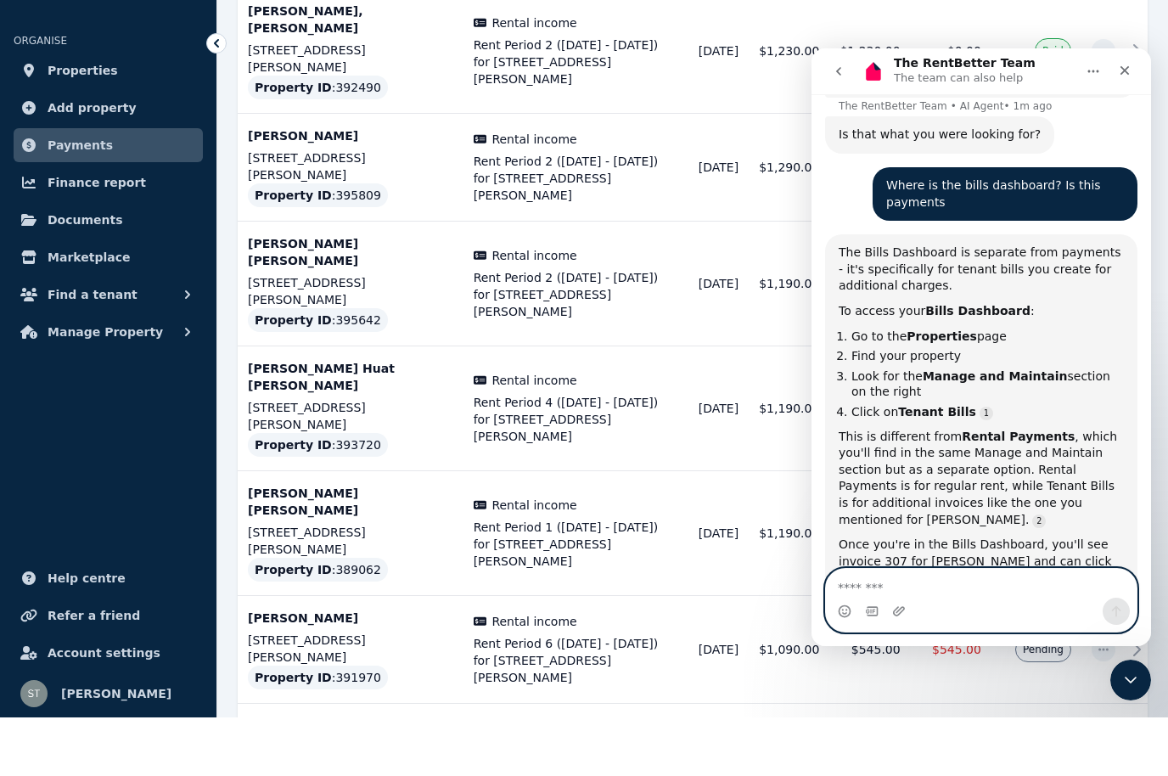
scroll to position [0, 0]
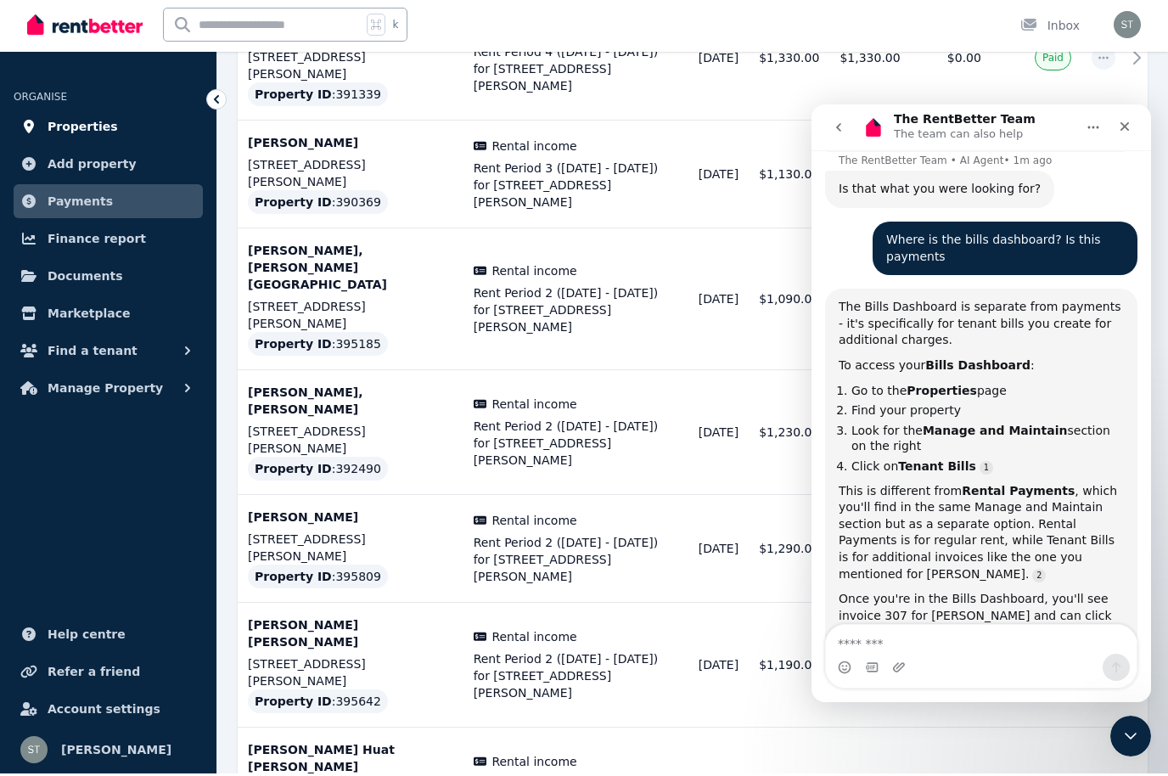
click at [92, 137] on link "Properties" at bounding box center [108, 129] width 189 height 34
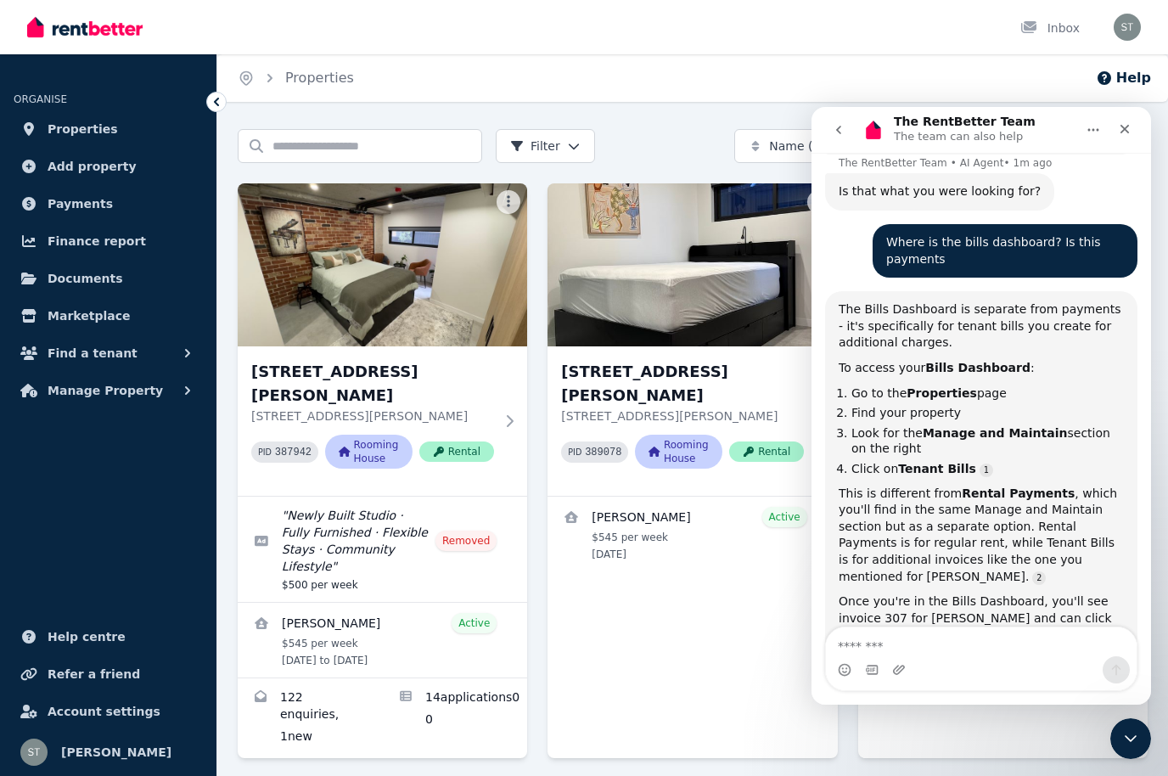
click at [1121, 748] on div "Close Intercom Messenger" at bounding box center [1130, 738] width 41 height 41
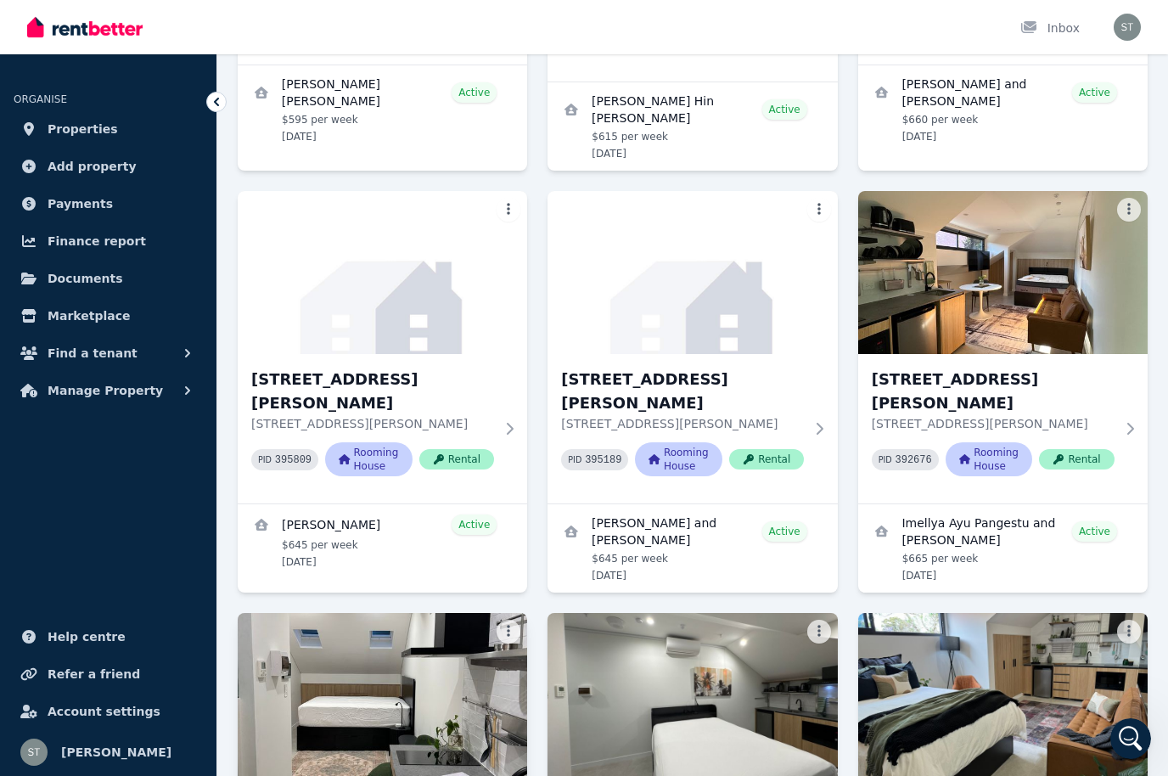
click at [395, 608] on img at bounding box center [382, 693] width 304 height 171
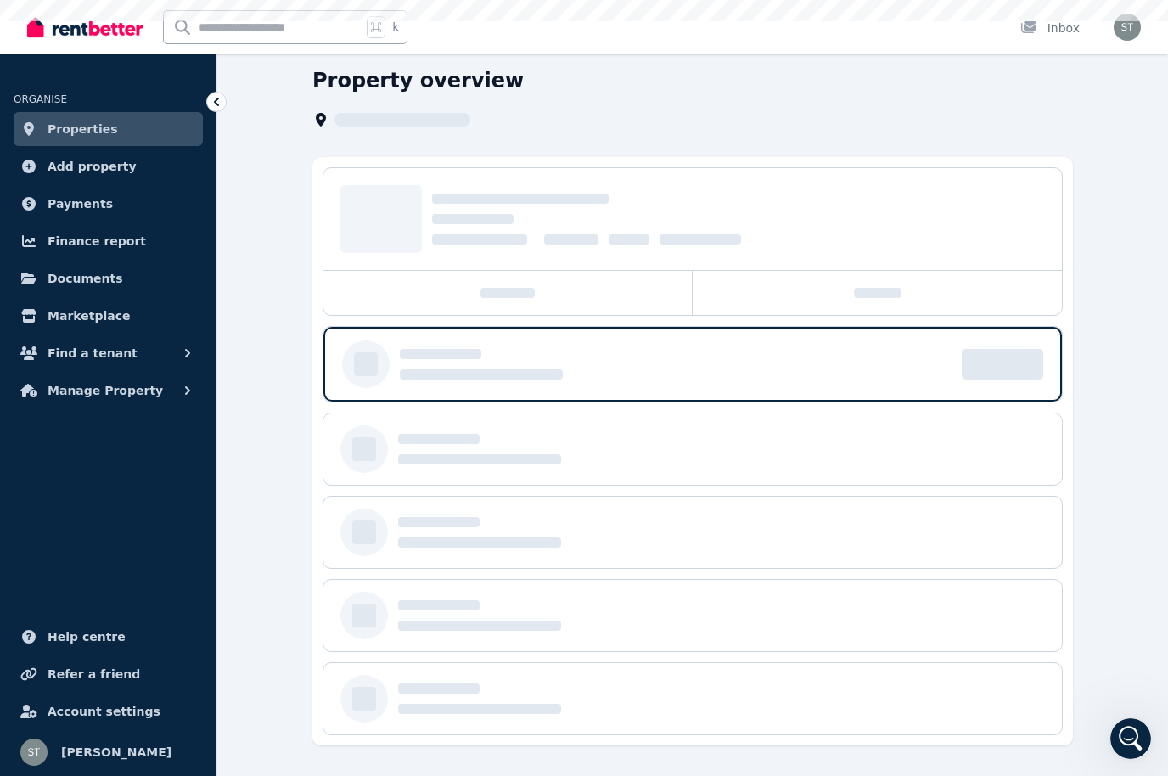
scroll to position [3, 0]
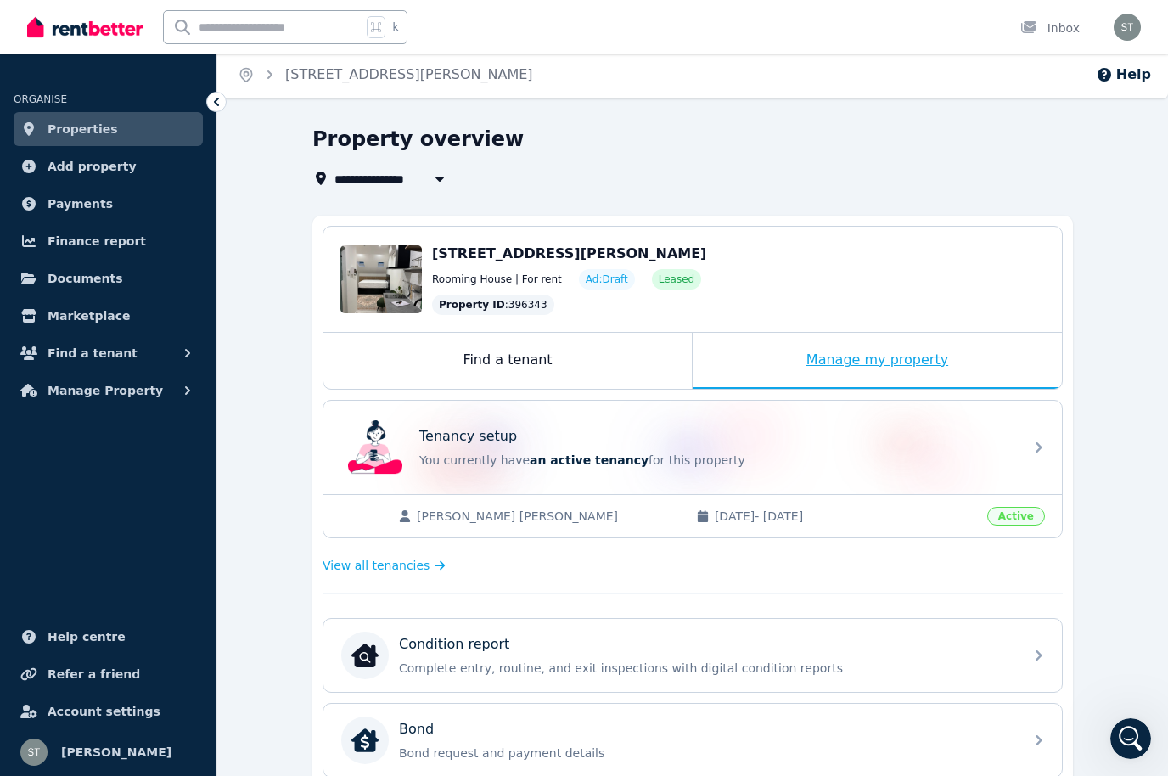
click at [879, 353] on div "Manage my property" at bounding box center [876, 361] width 369 height 56
click at [871, 360] on div "Manage my property" at bounding box center [876, 361] width 369 height 56
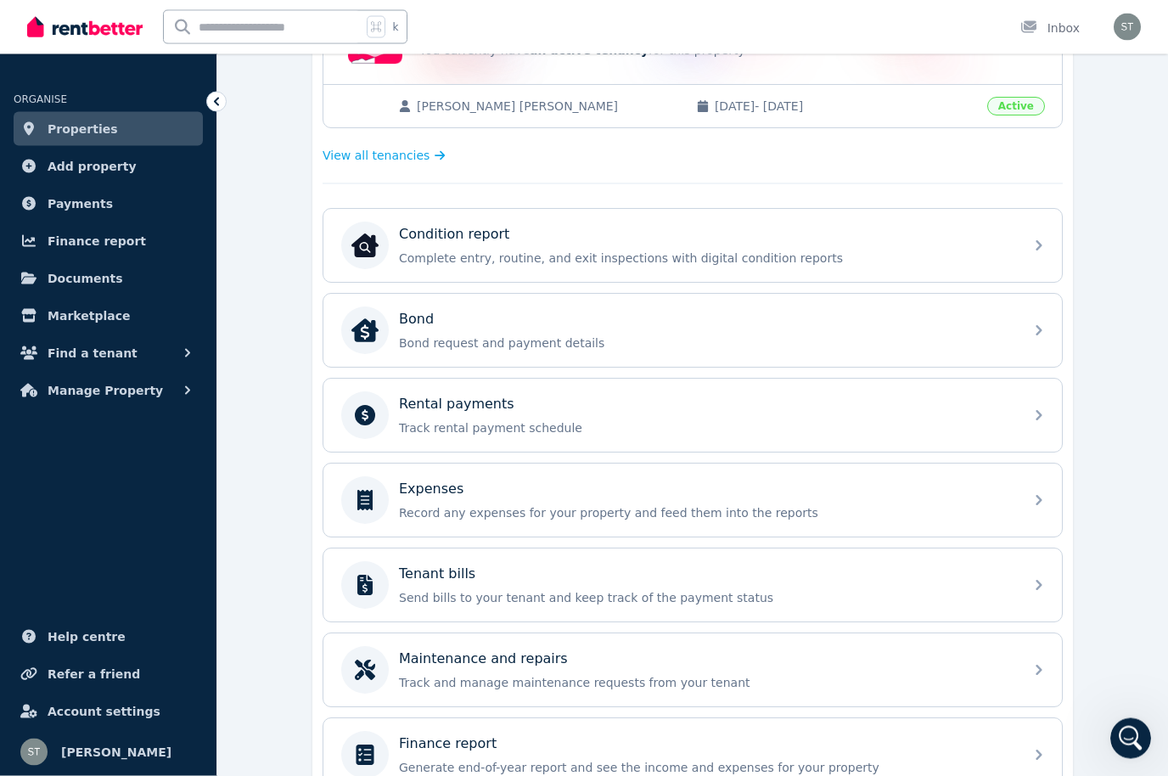
scroll to position [427, 0]
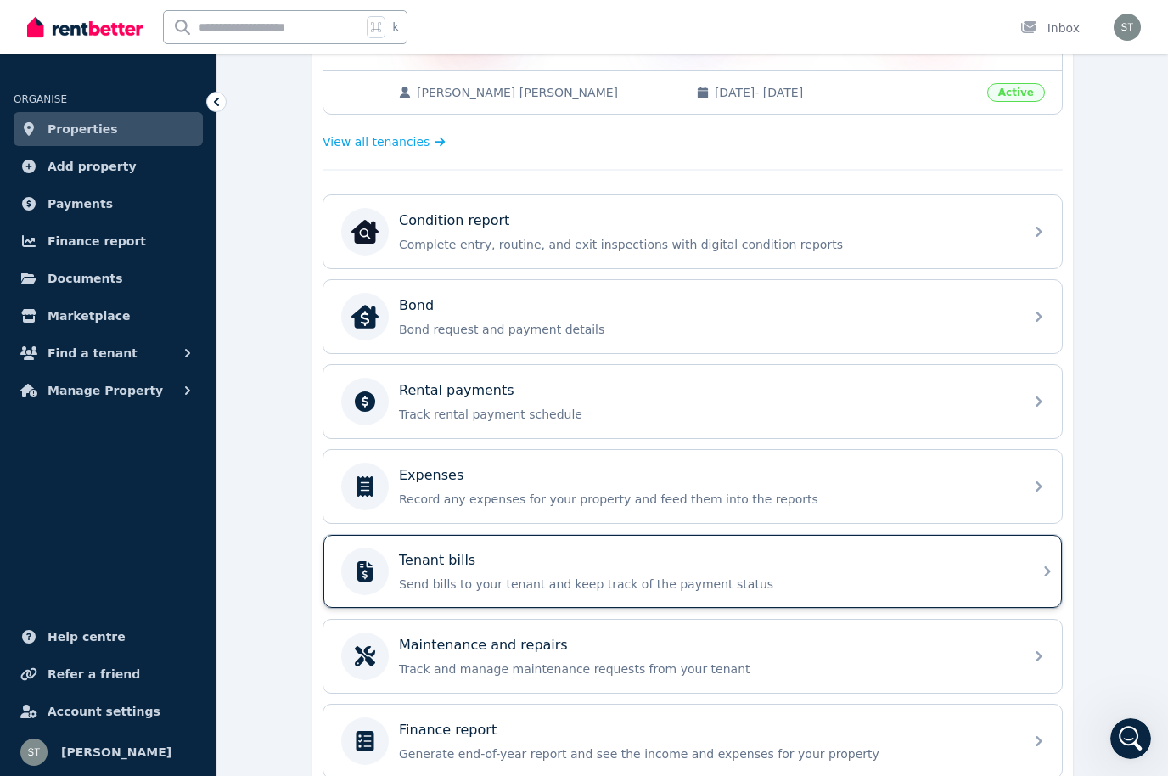
click at [1003, 573] on div "Tenant bills Send bills to your tenant and keep track of the payment status" at bounding box center [706, 571] width 614 height 42
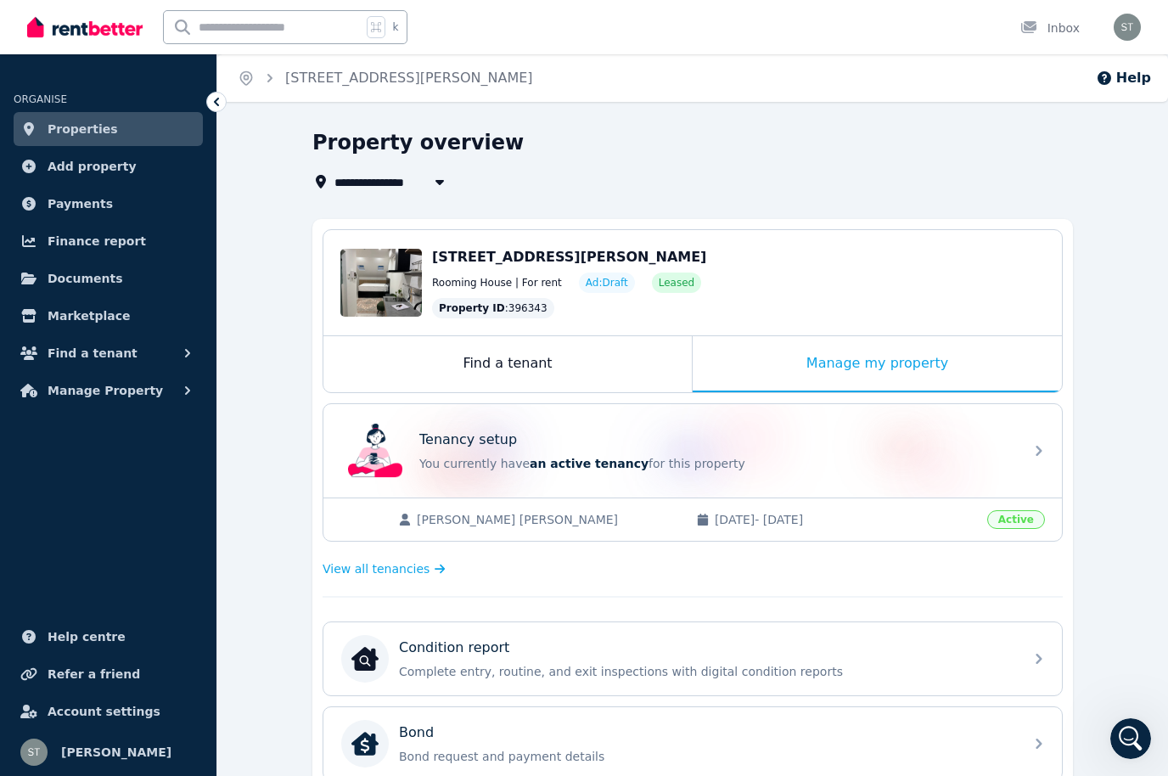
click at [1136, 736] on icon "Open Intercom Messenger" at bounding box center [1131, 739] width 28 height 28
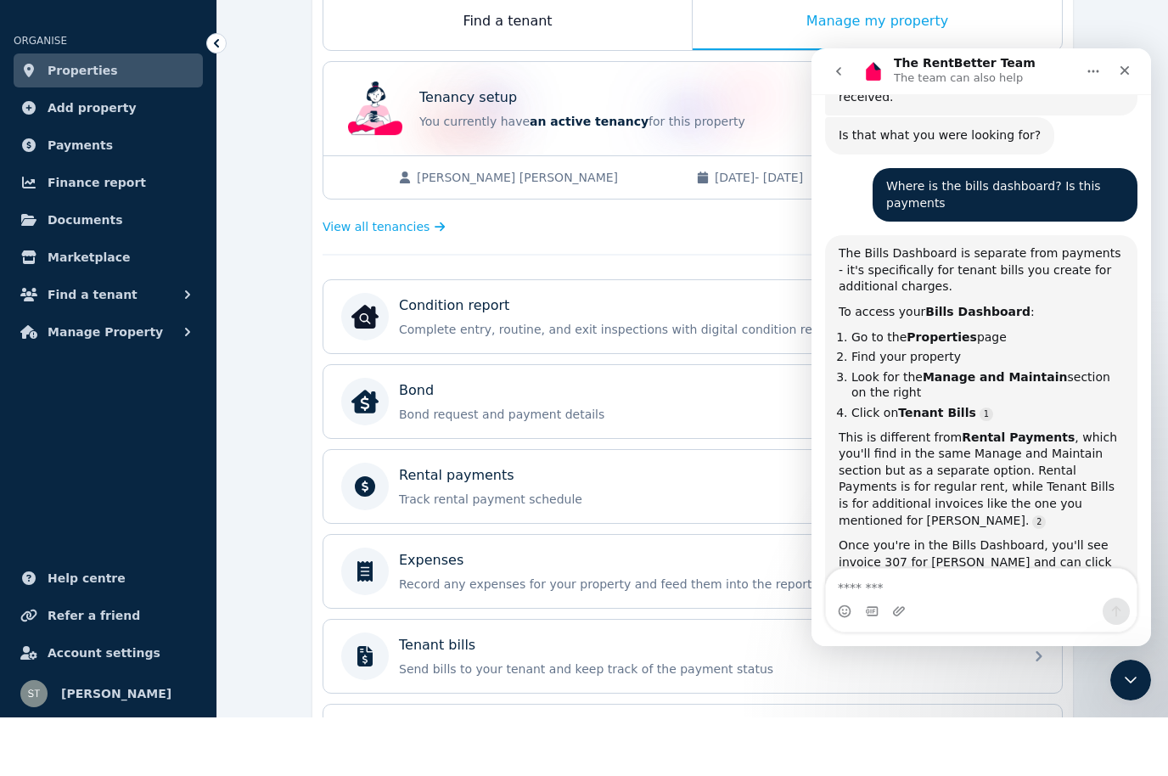
scroll to position [285, 0]
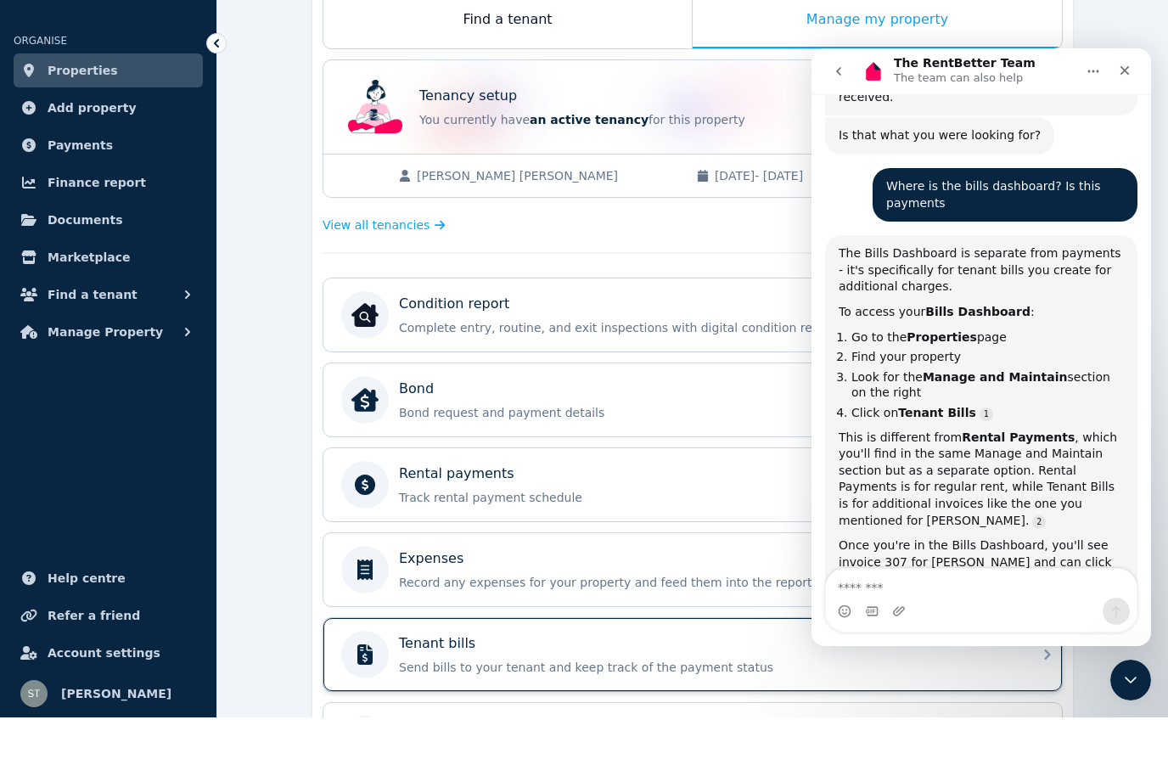
click at [575, 692] on div "Tenant bills" at bounding box center [706, 702] width 614 height 20
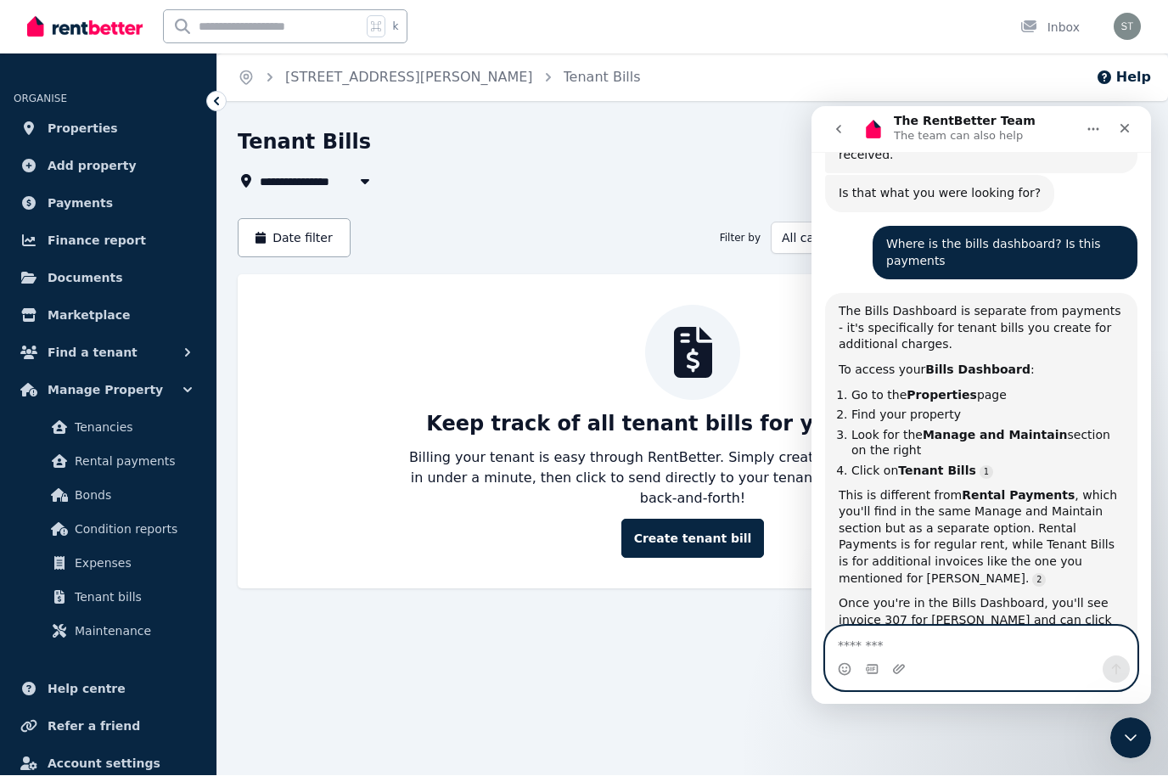
click at [896, 652] on textarea "Message…" at bounding box center [981, 640] width 311 height 29
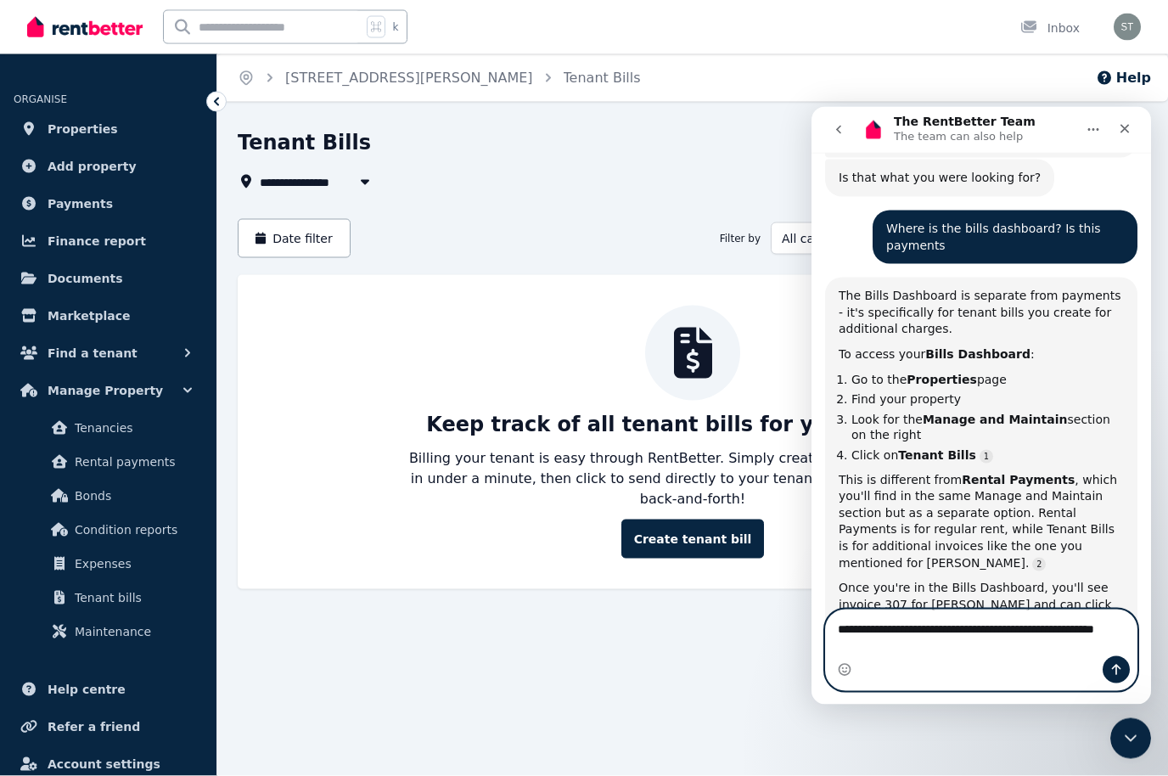
scroll to position [742, 0]
type textarea "**********"
click at [1114, 673] on icon "Send a message…" at bounding box center [1116, 669] width 14 height 14
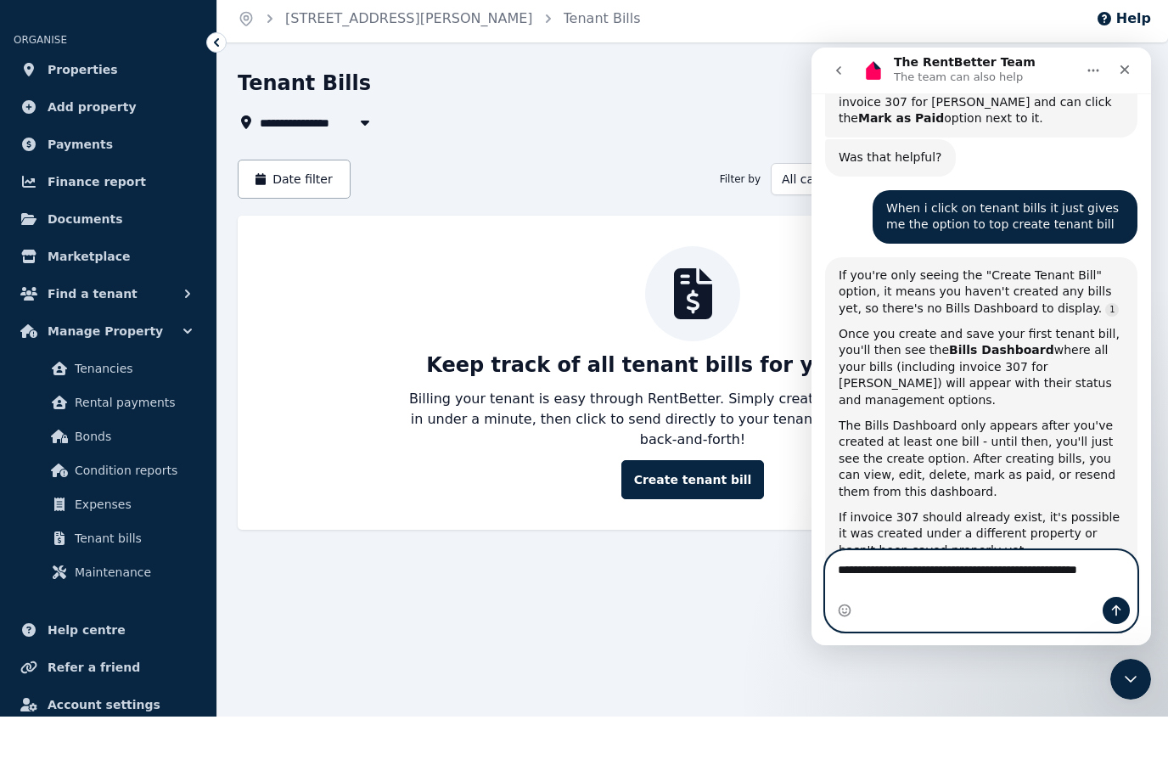
scroll to position [1165, 0]
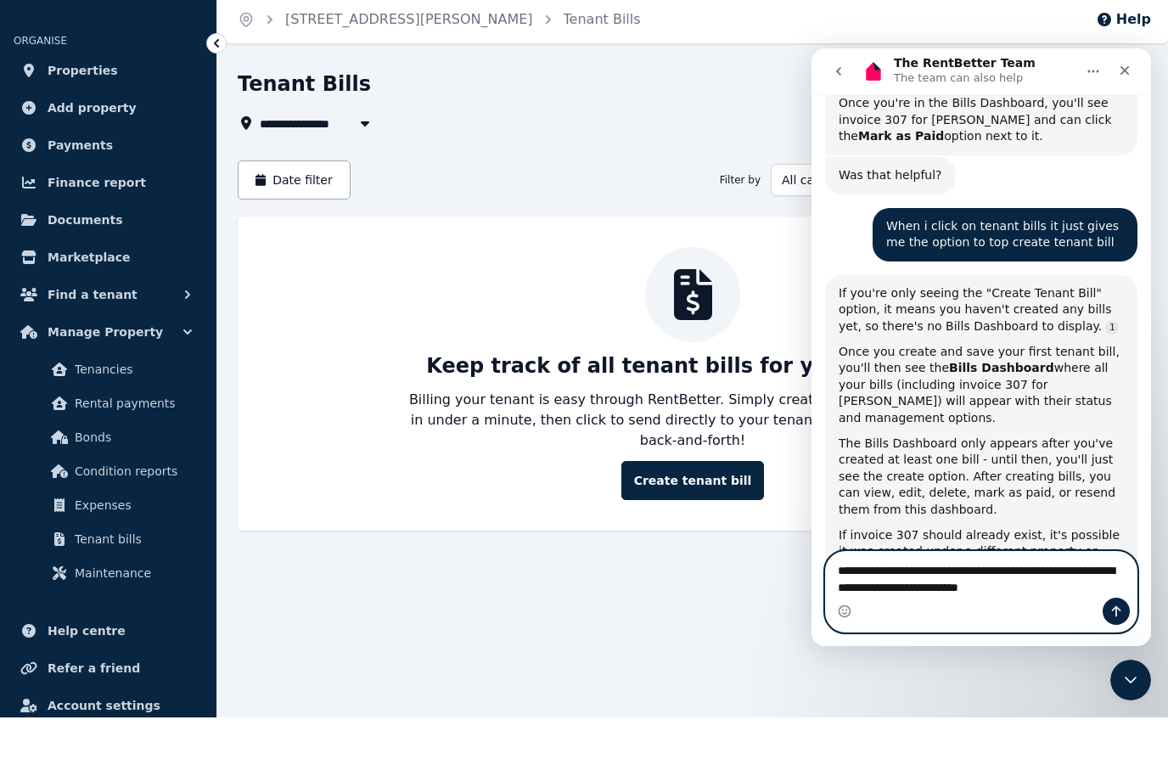
type textarea "**********"
click at [1118, 606] on icon "Send a message…" at bounding box center [1116, 611] width 14 height 14
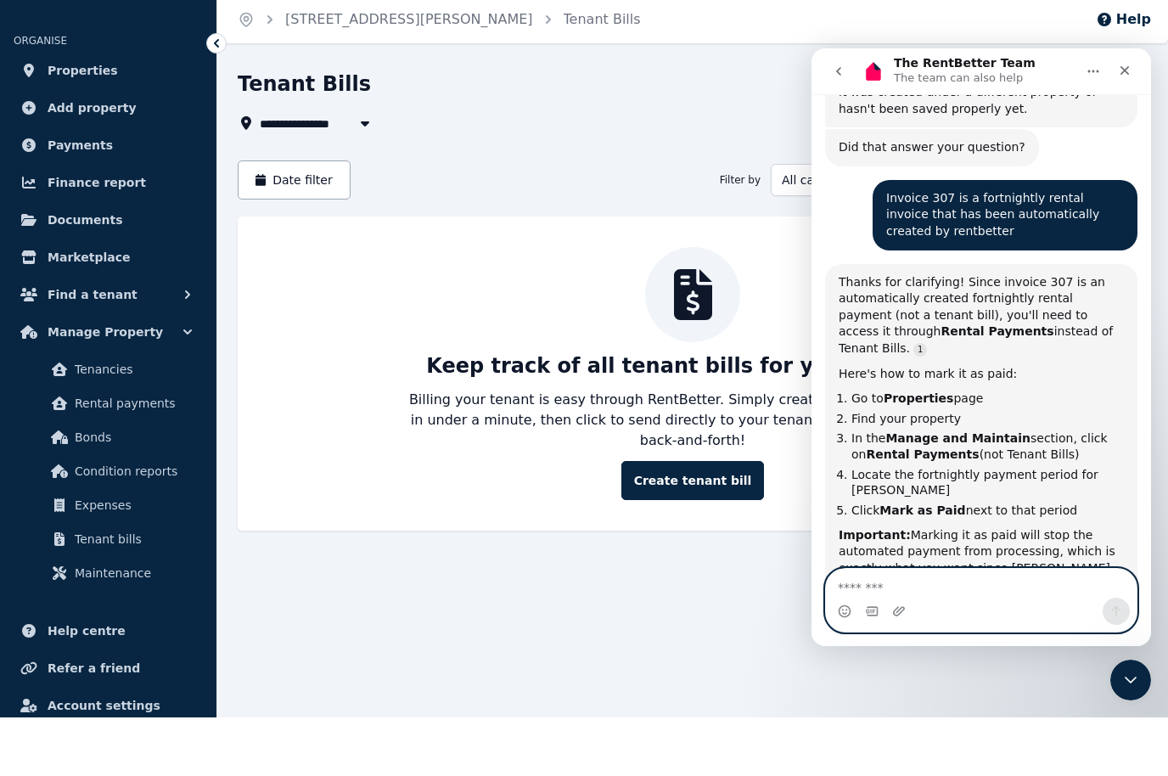
scroll to position [1624, 0]
click at [1123, 668] on div "Close Intercom Messenger" at bounding box center [1130, 679] width 41 height 41
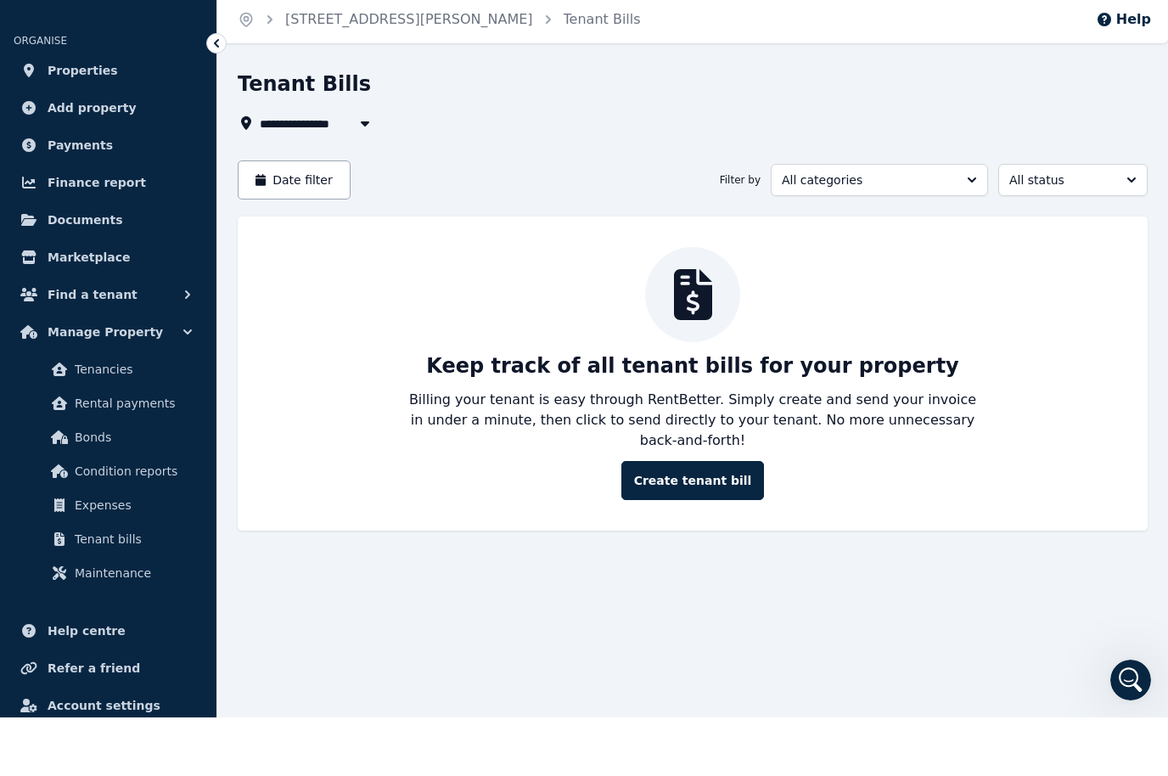
scroll to position [0, 0]
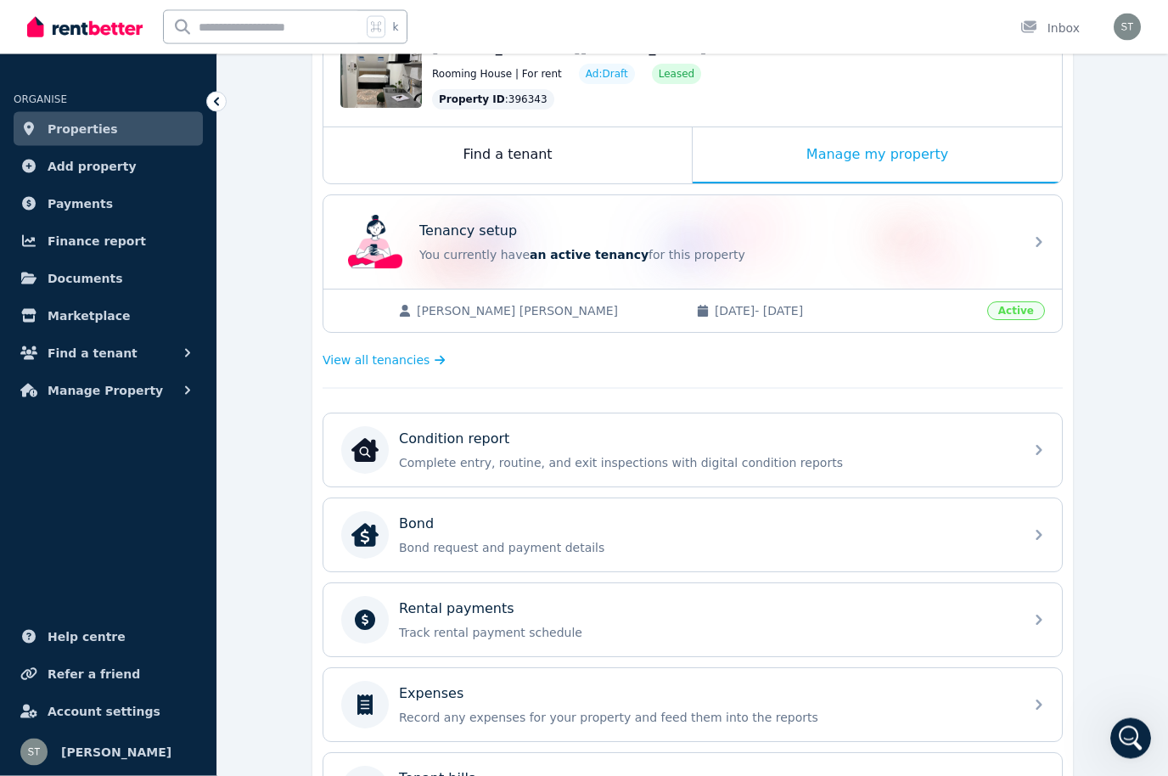
scroll to position [222, 0]
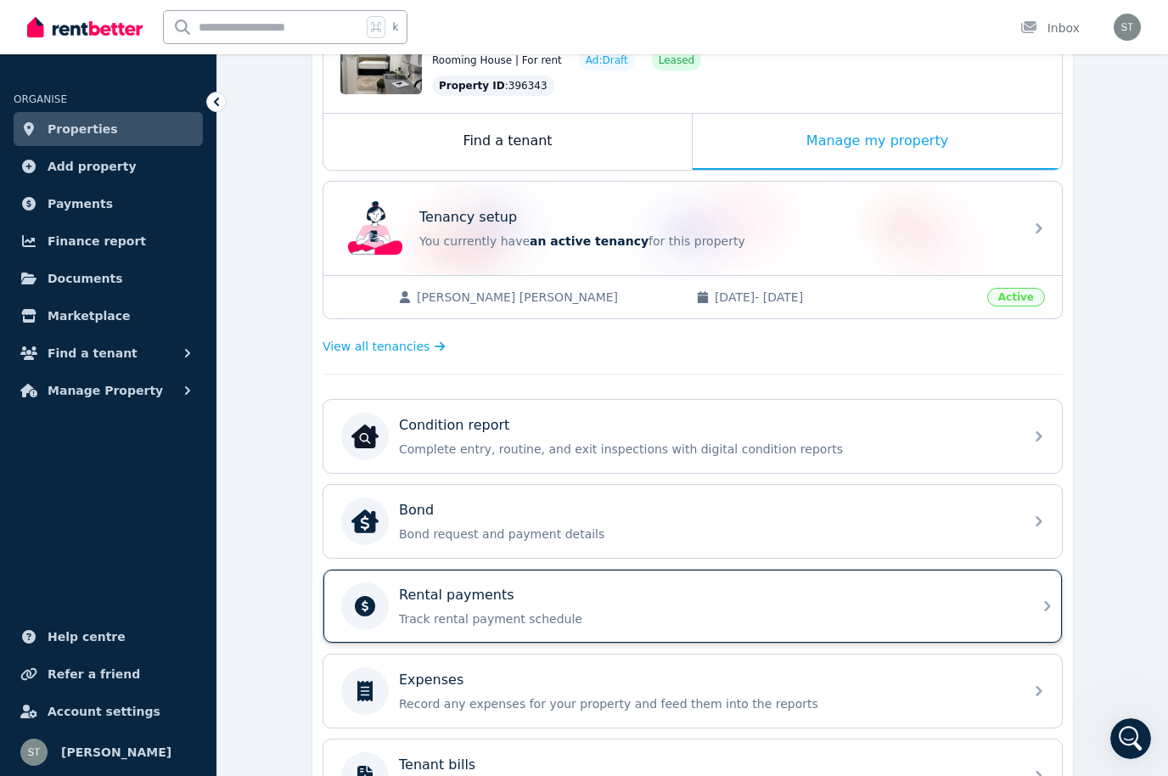
click at [688, 618] on p "Track rental payment schedule" at bounding box center [706, 618] width 614 height 17
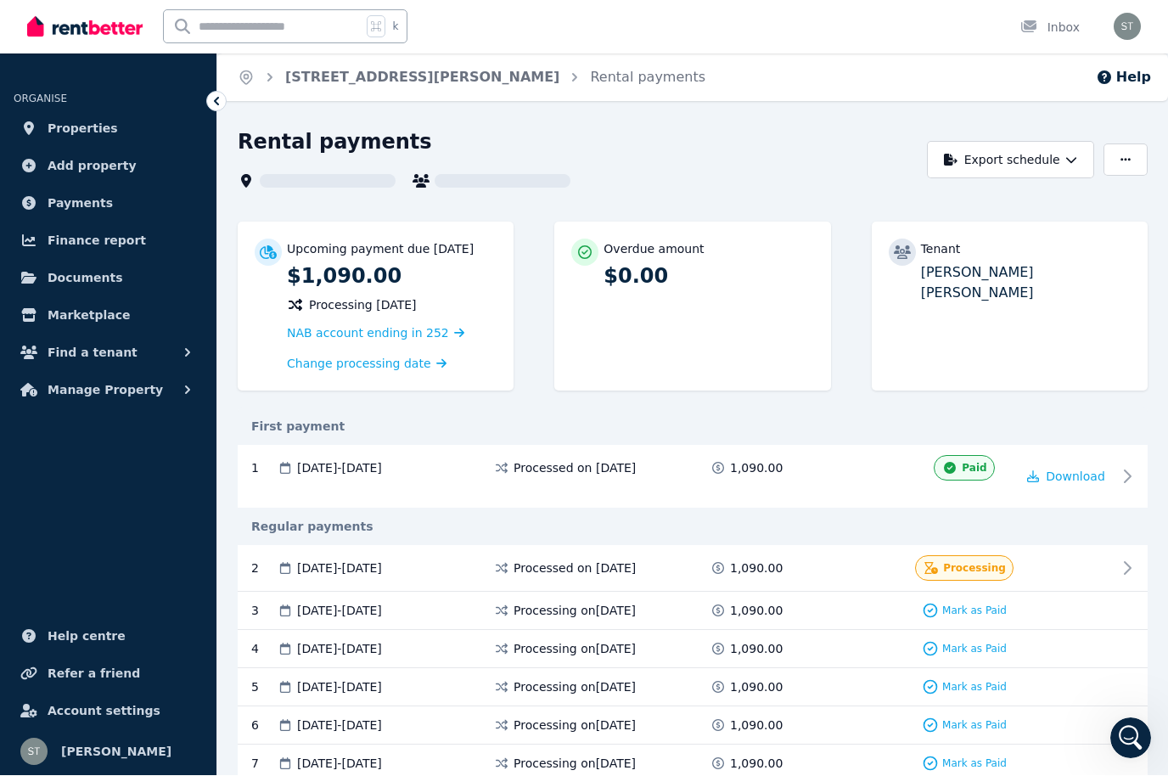
scroll to position [1, 0]
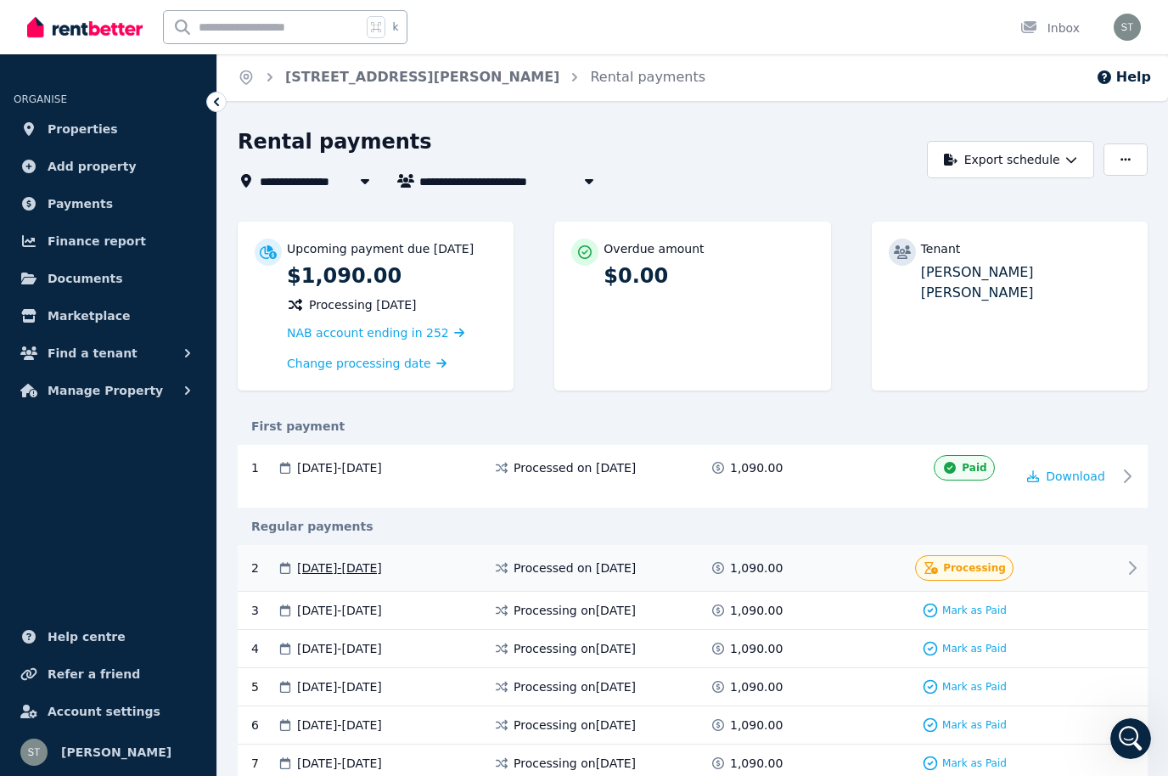
click at [1060, 562] on div at bounding box center [1066, 567] width 102 height 25
click at [1124, 736] on icon "Open Intercom Messenger" at bounding box center [1131, 739] width 28 height 28
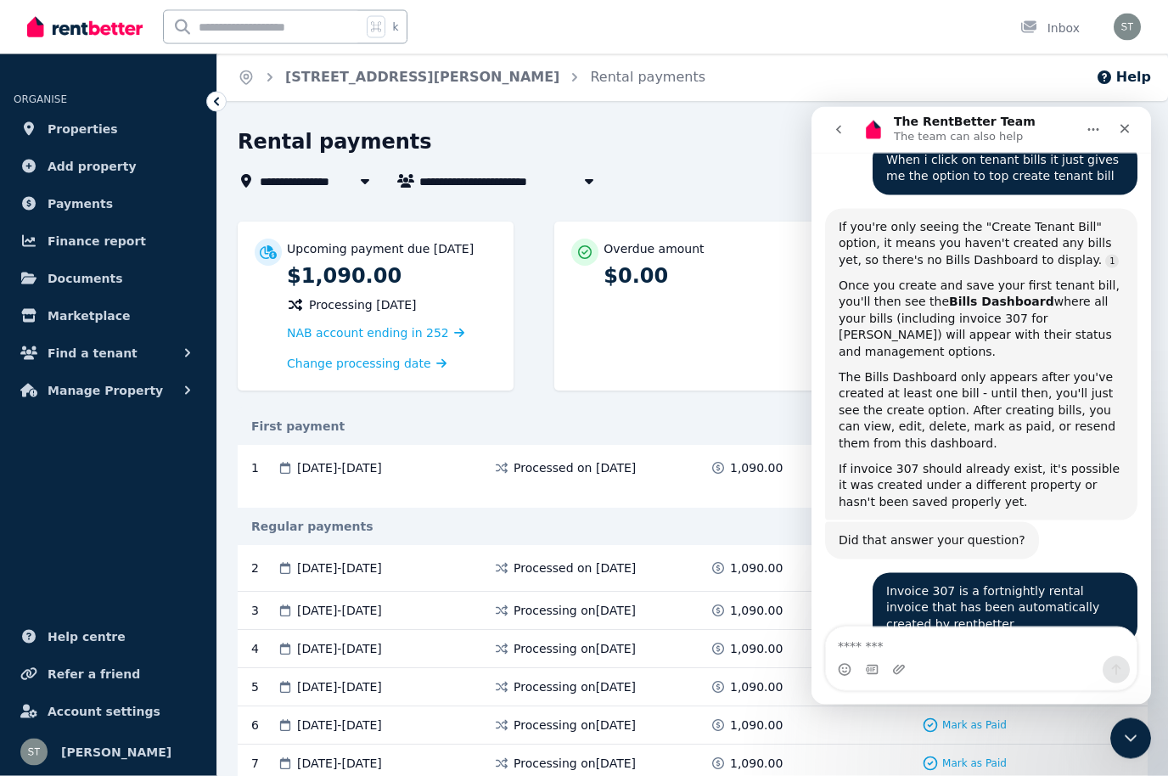
scroll to position [1624, 0]
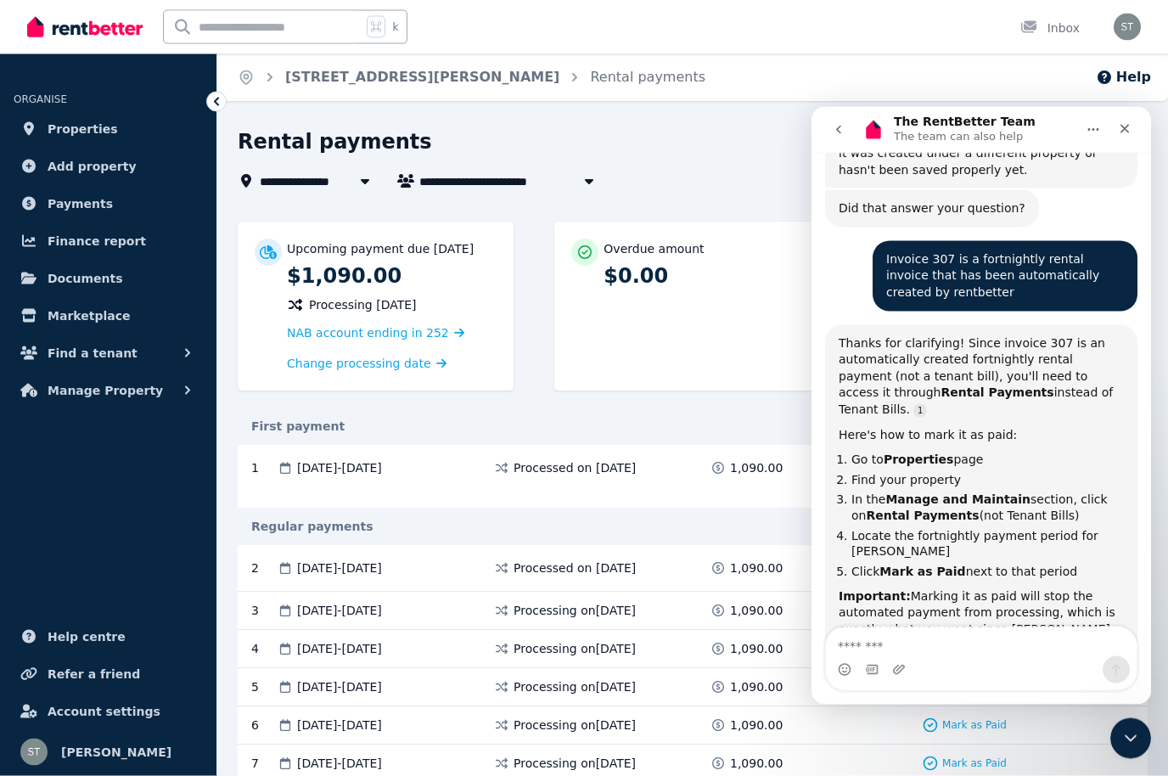
click at [987, 652] on textarea "Message…" at bounding box center [981, 640] width 311 height 29
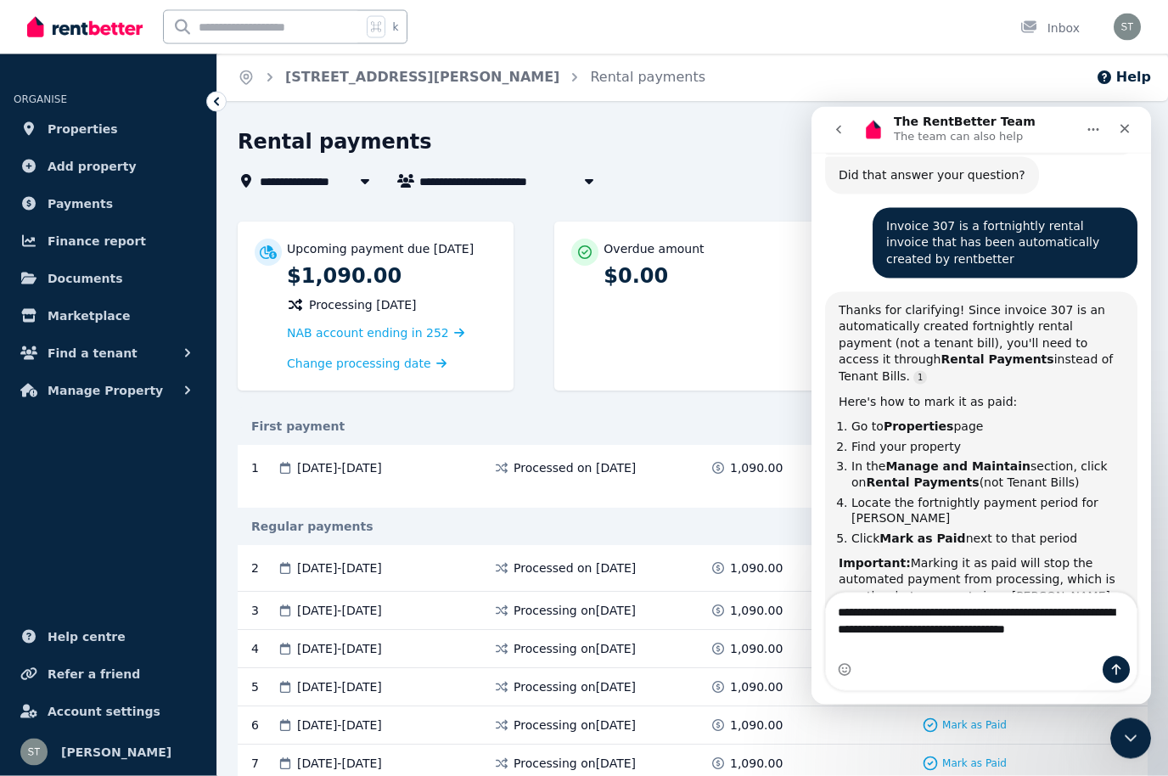
scroll to position [1658, 0]
click at [1122, 653] on textarea "**********" at bounding box center [981, 623] width 311 height 63
type textarea "**********"
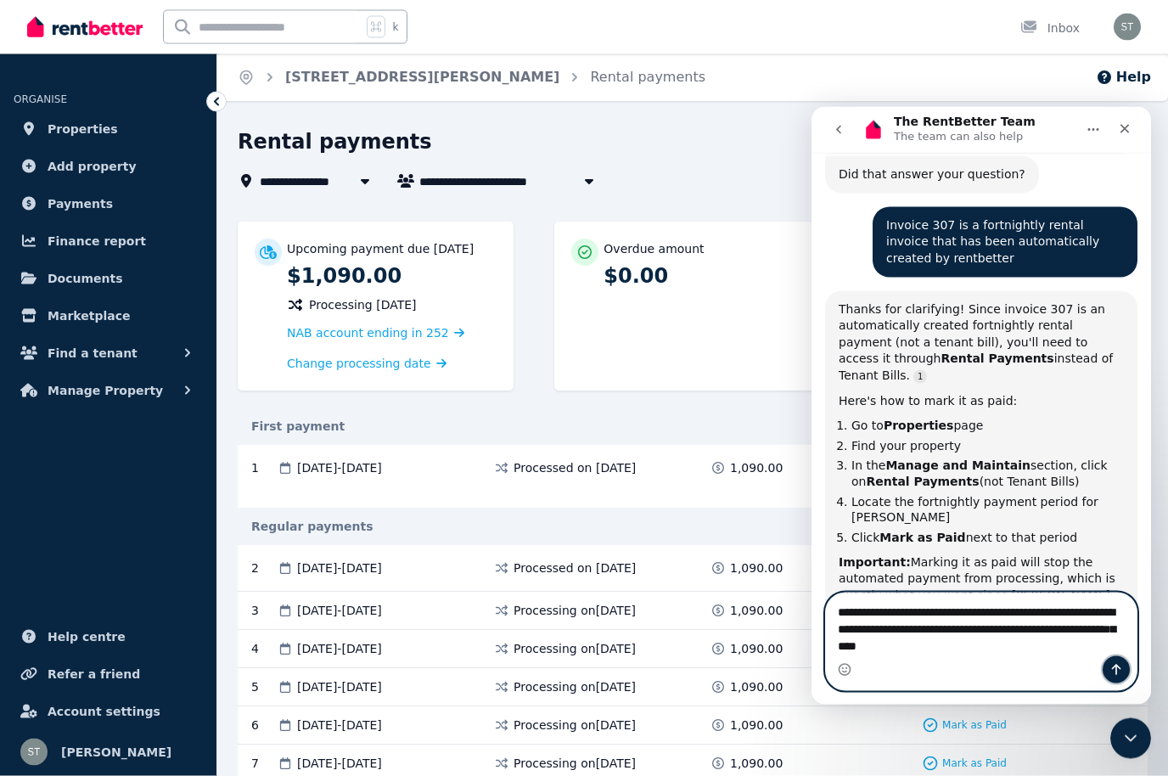
click at [1117, 668] on icon "Send a message…" at bounding box center [1116, 669] width 14 height 14
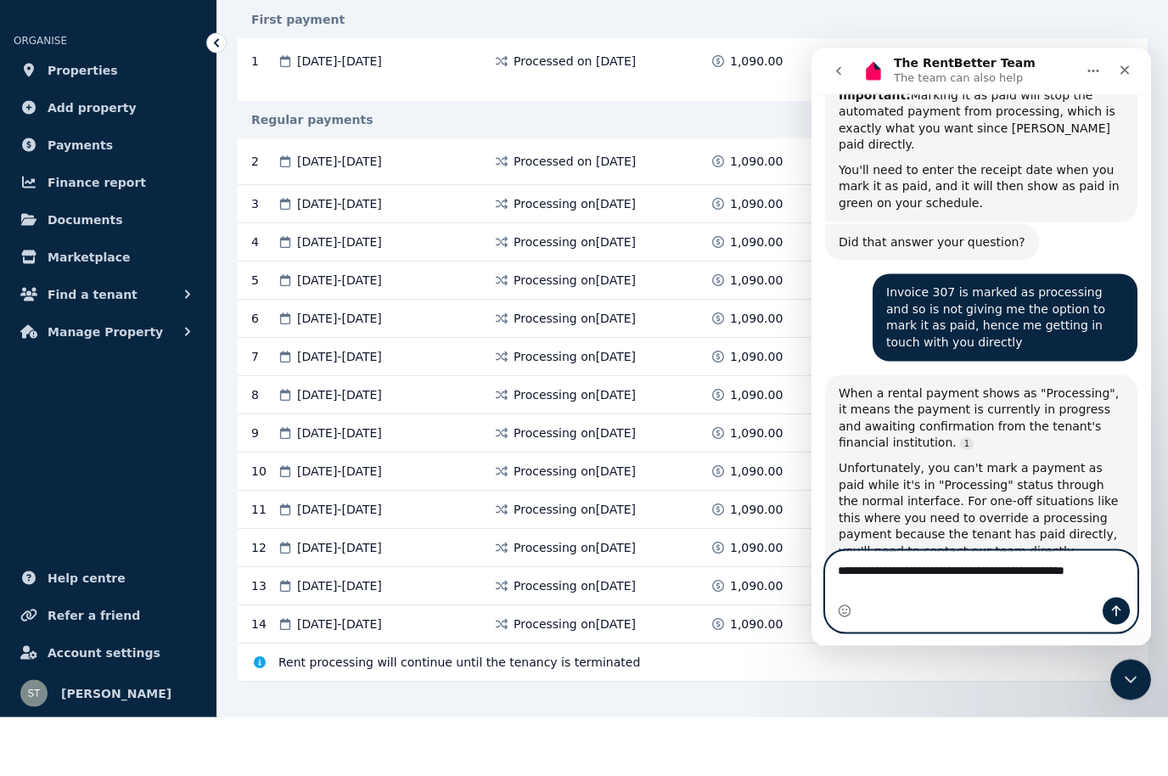
scroll to position [372, 0]
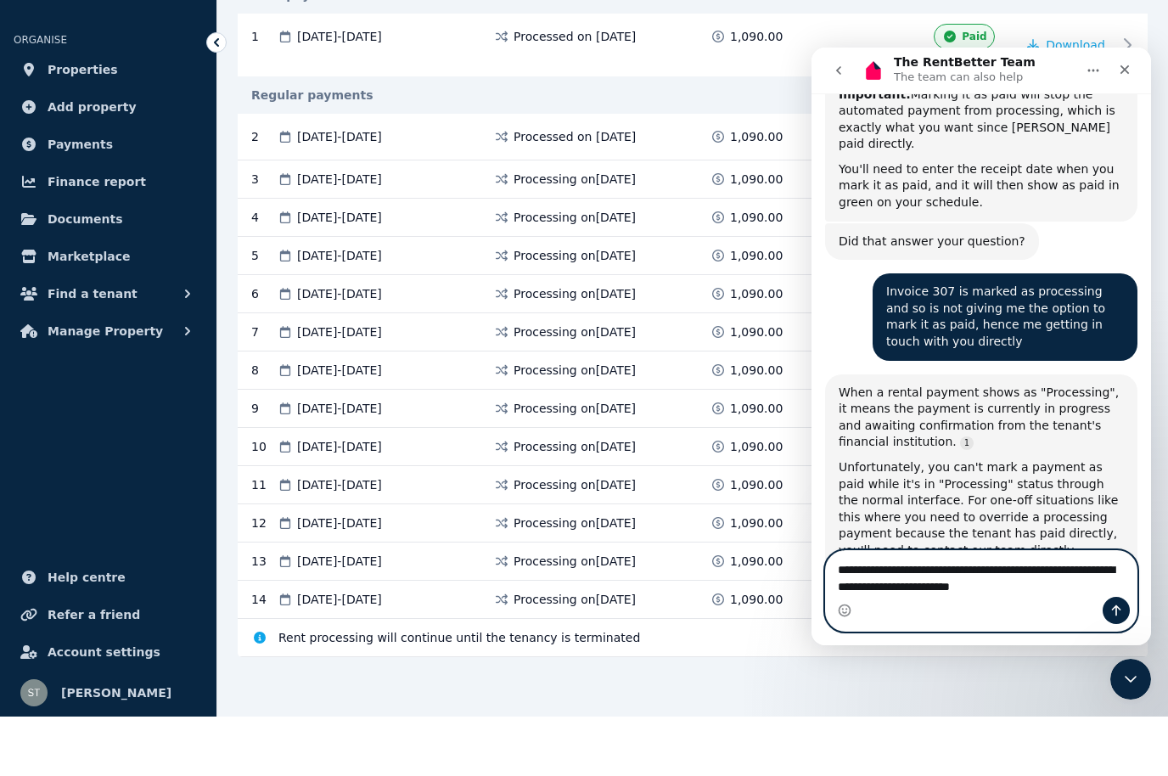
type textarea "**********"
click at [1117, 618] on button "Send a message…" at bounding box center [1115, 609] width 27 height 27
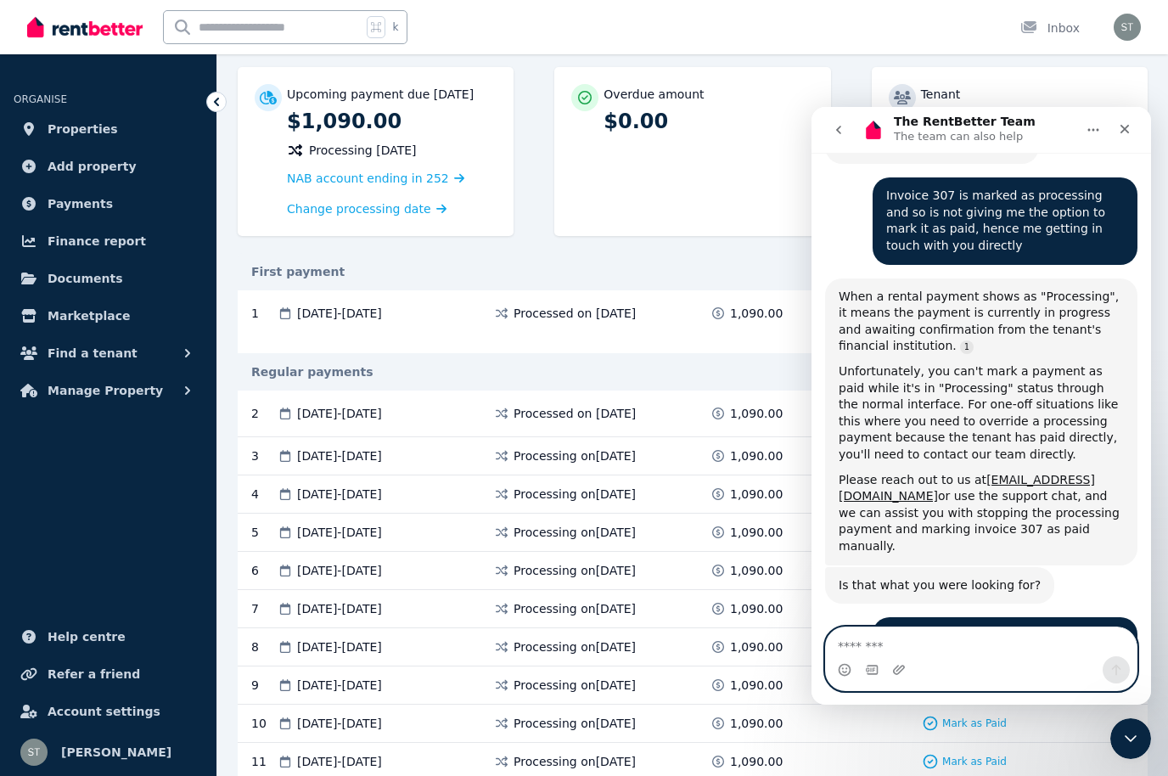
scroll to position [2234, 0]
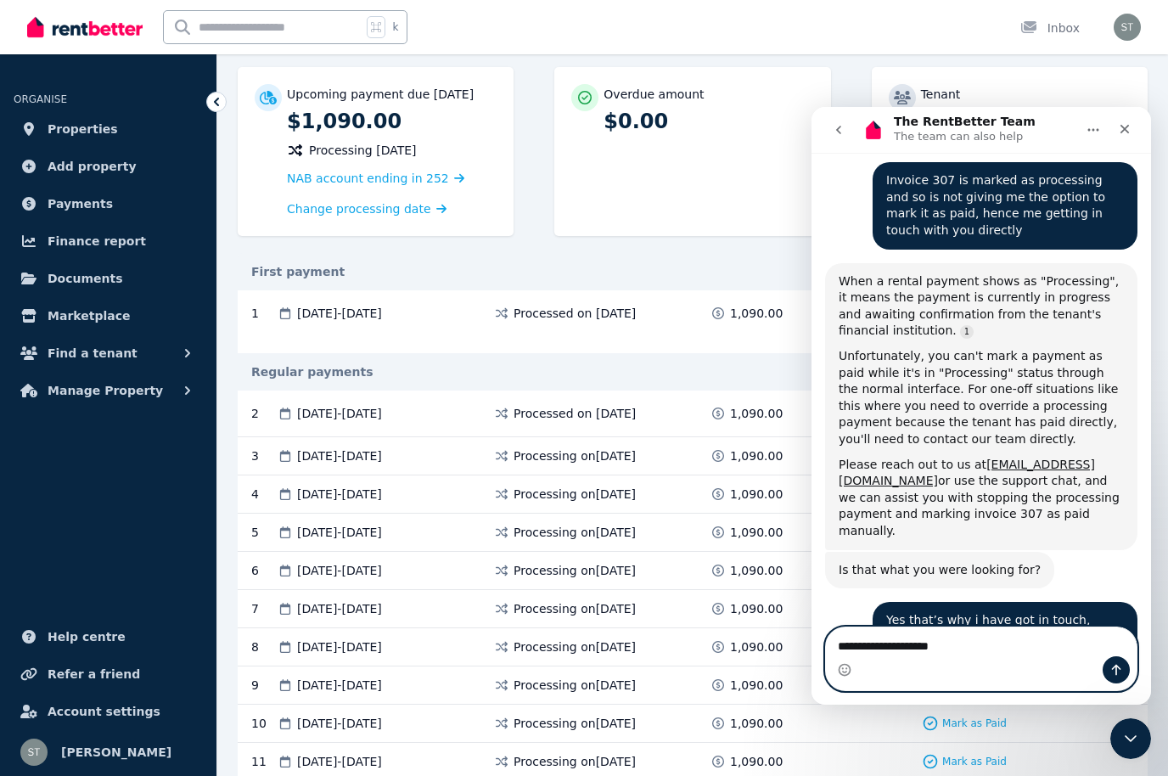
type textarea "**********"
click at [1122, 663] on icon "Send a message…" at bounding box center [1116, 670] width 14 height 14
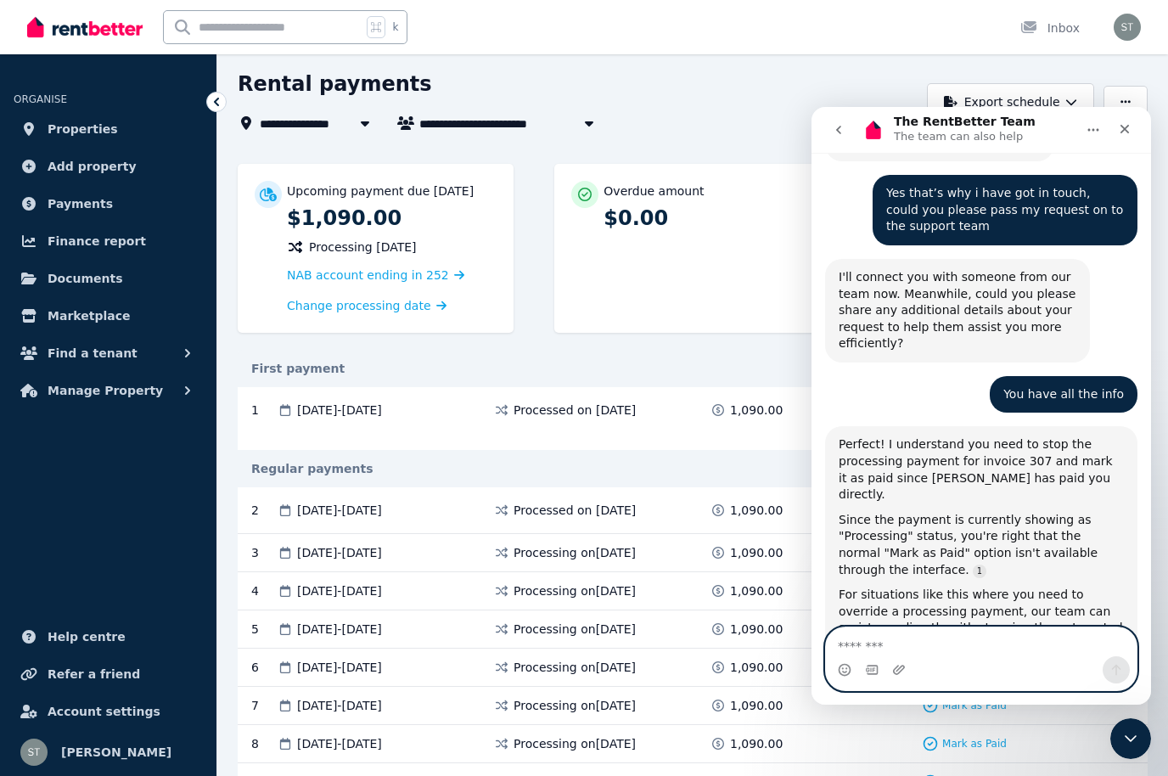
scroll to position [2719, 0]
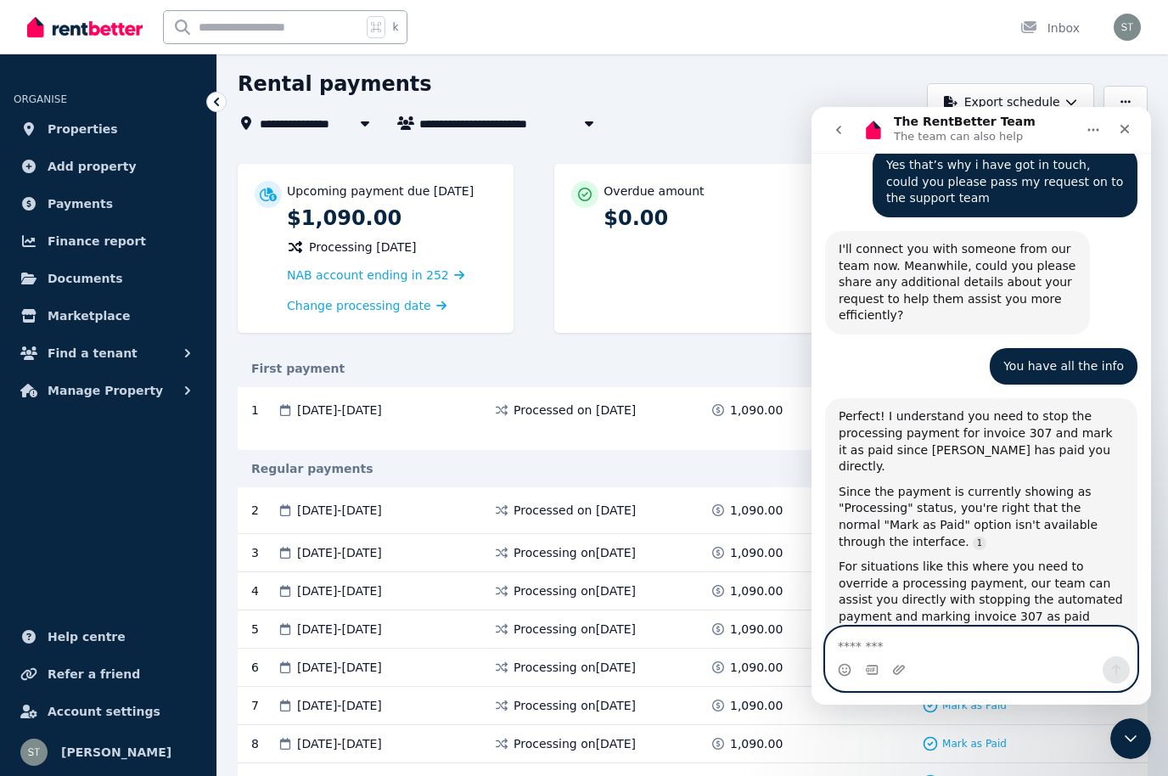
type textarea "*"
type textarea "**********"
click at [1109, 667] on icon "Send a message…" at bounding box center [1116, 670] width 14 height 14
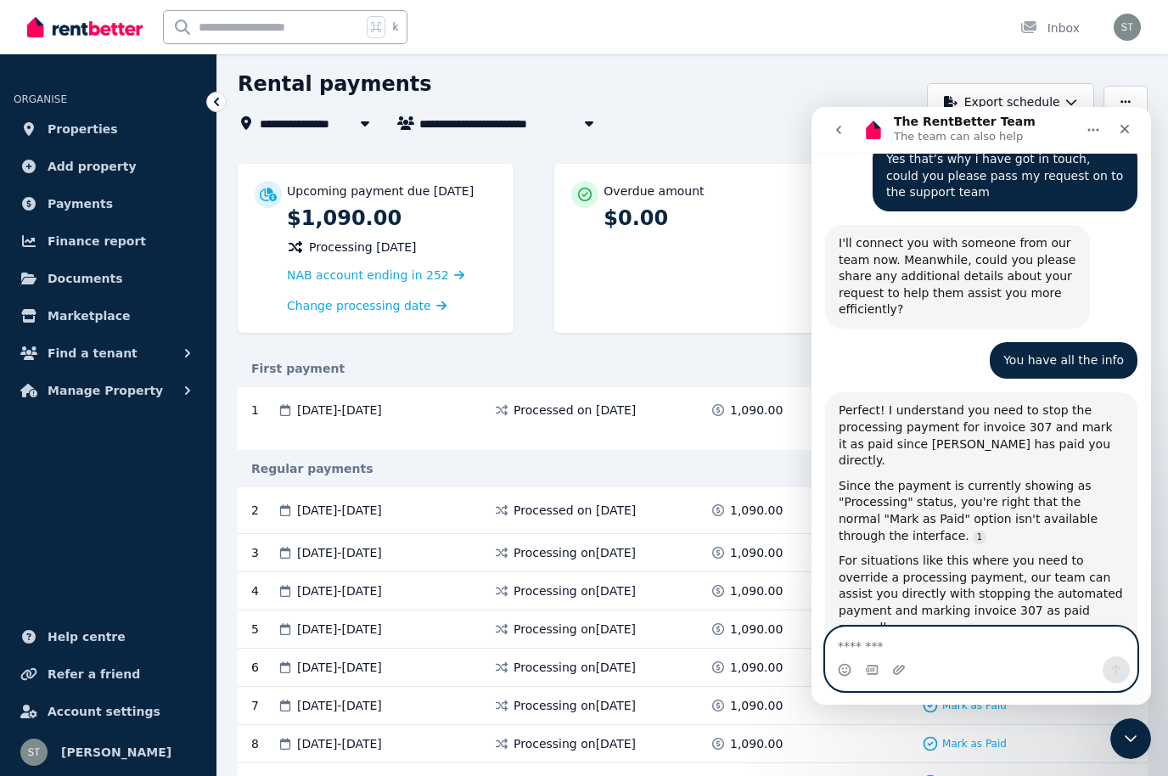
scroll to position [2696, 0]
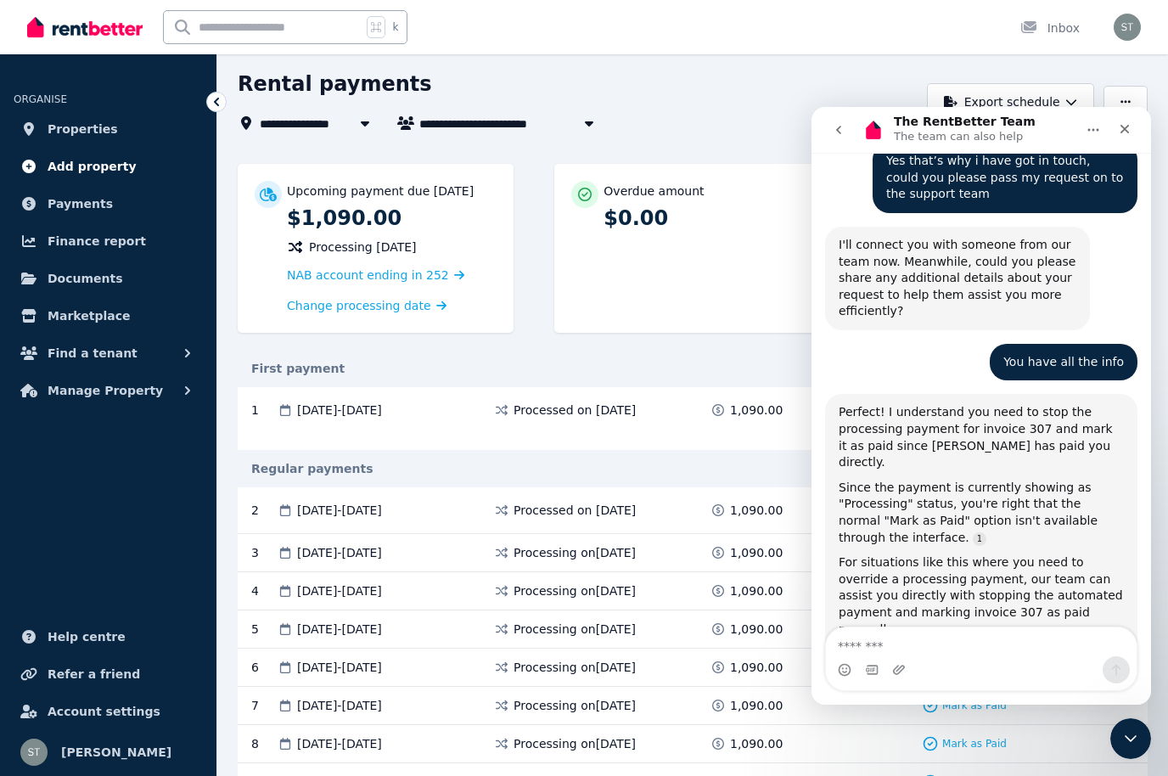
click at [85, 172] on span "Add property" at bounding box center [92, 166] width 89 height 20
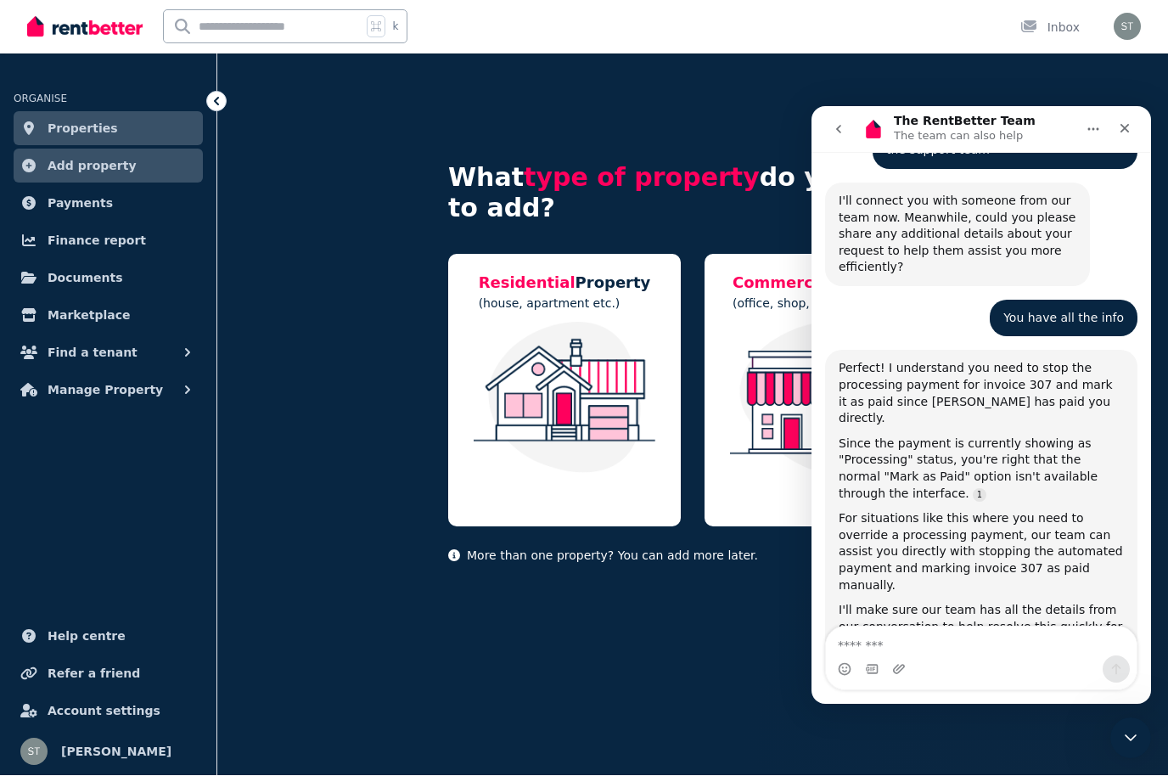
scroll to position [2756, 0]
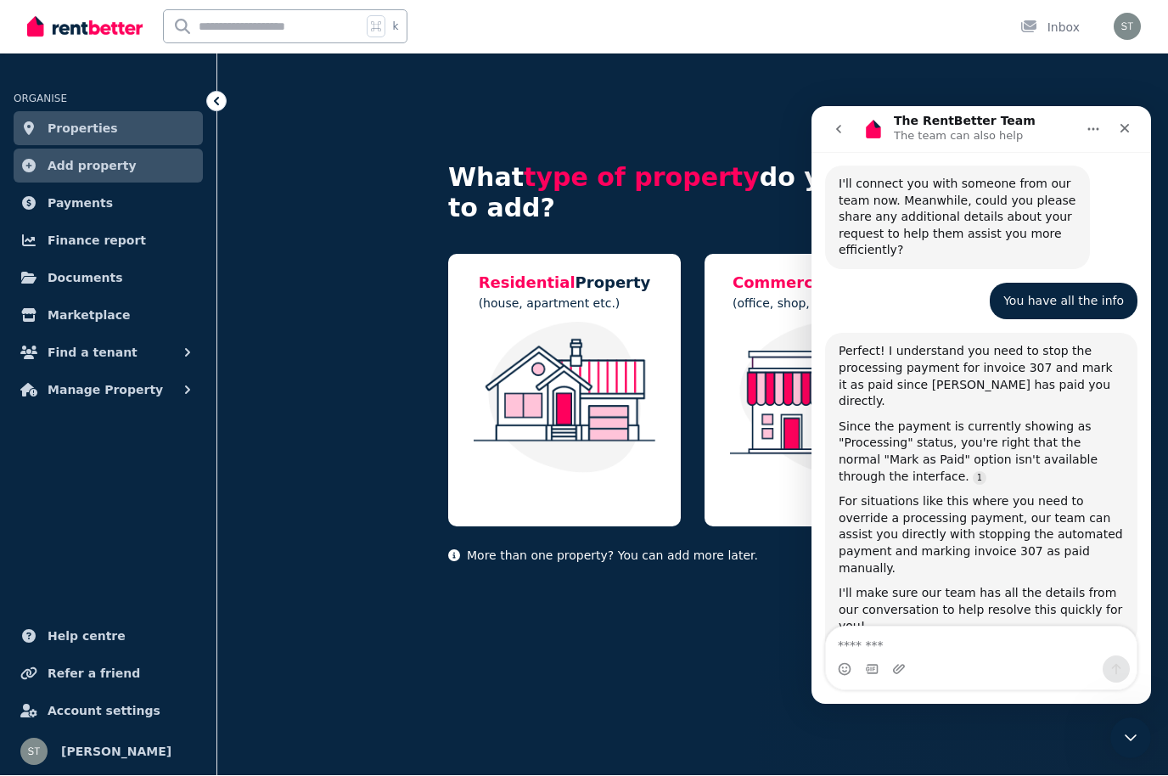
click at [96, 135] on span "Properties" at bounding box center [83, 129] width 70 height 20
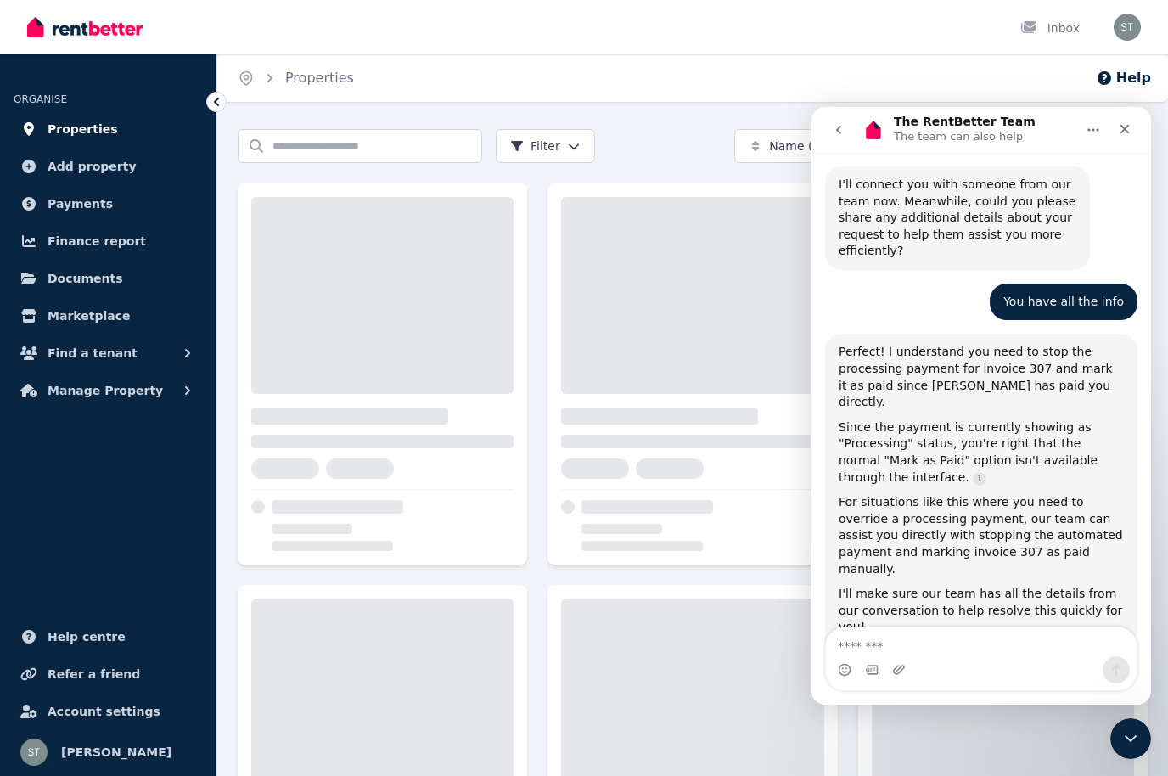
click at [92, 135] on span "Properties" at bounding box center [83, 129] width 70 height 20
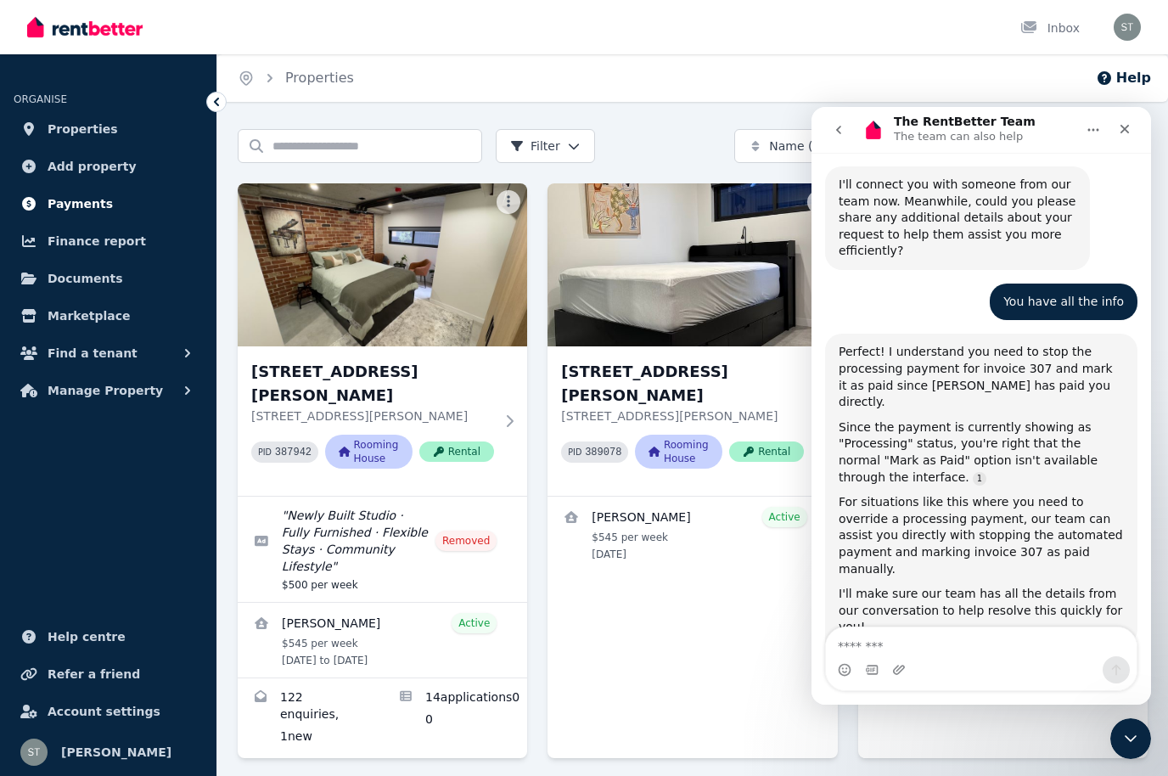
click at [68, 210] on span "Payments" at bounding box center [80, 203] width 65 height 20
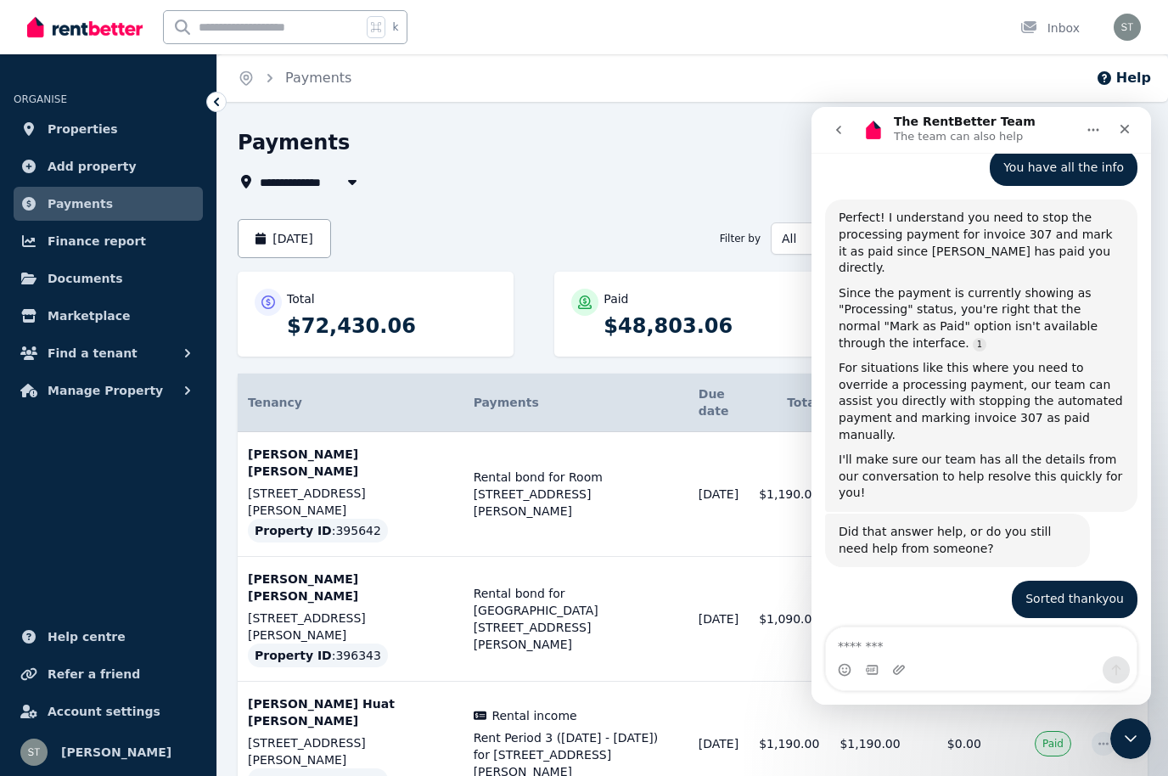
scroll to position [2895, 0]
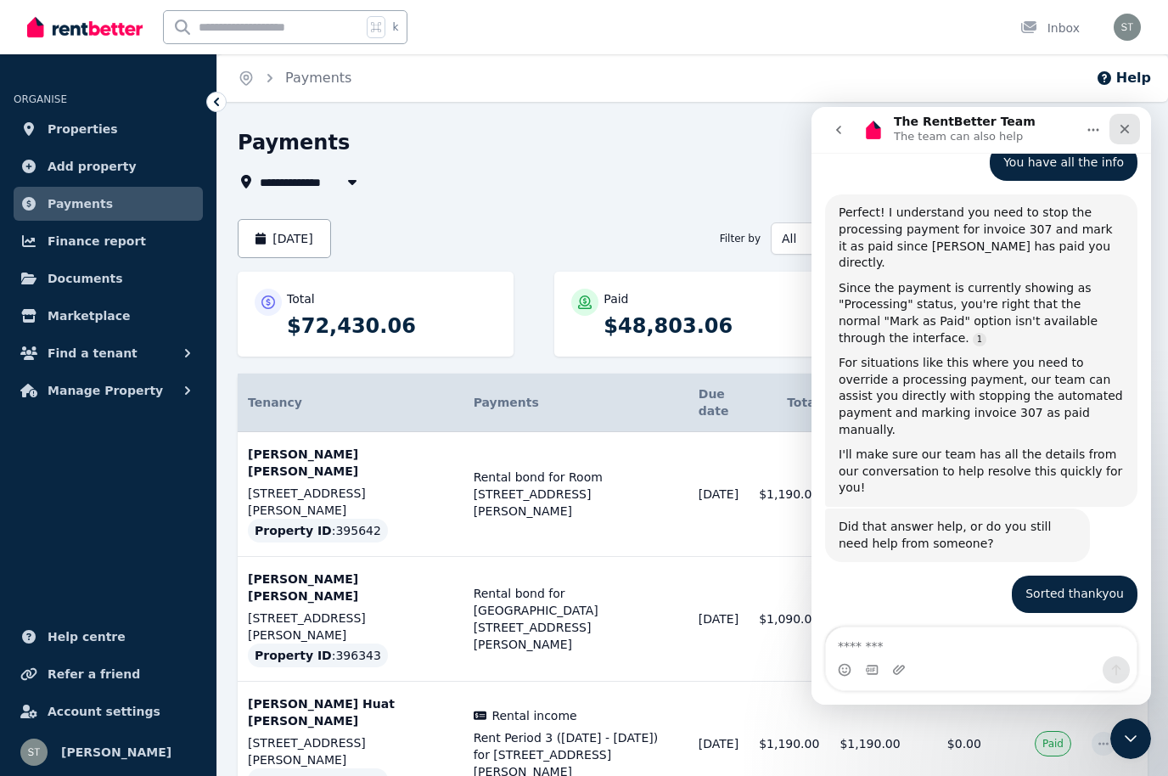
click at [1131, 129] on div "Close" at bounding box center [1124, 129] width 31 height 31
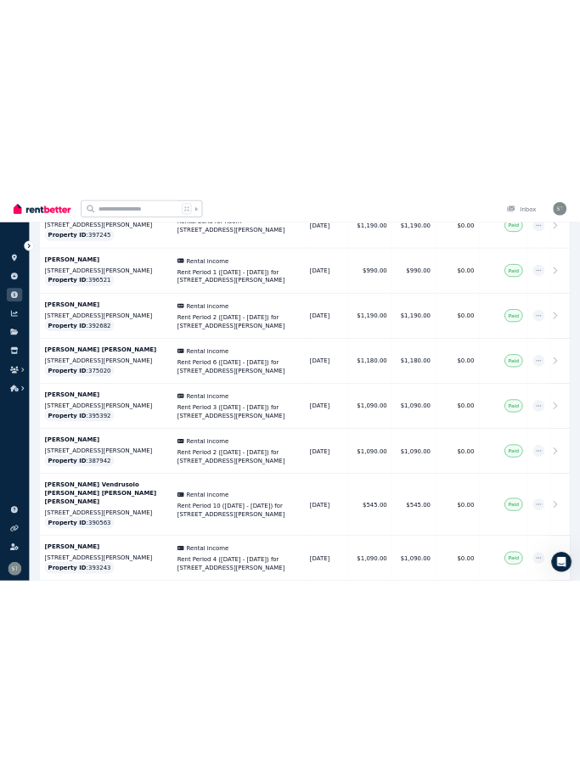
scroll to position [4518, 0]
